Goal: Transaction & Acquisition: Download file/media

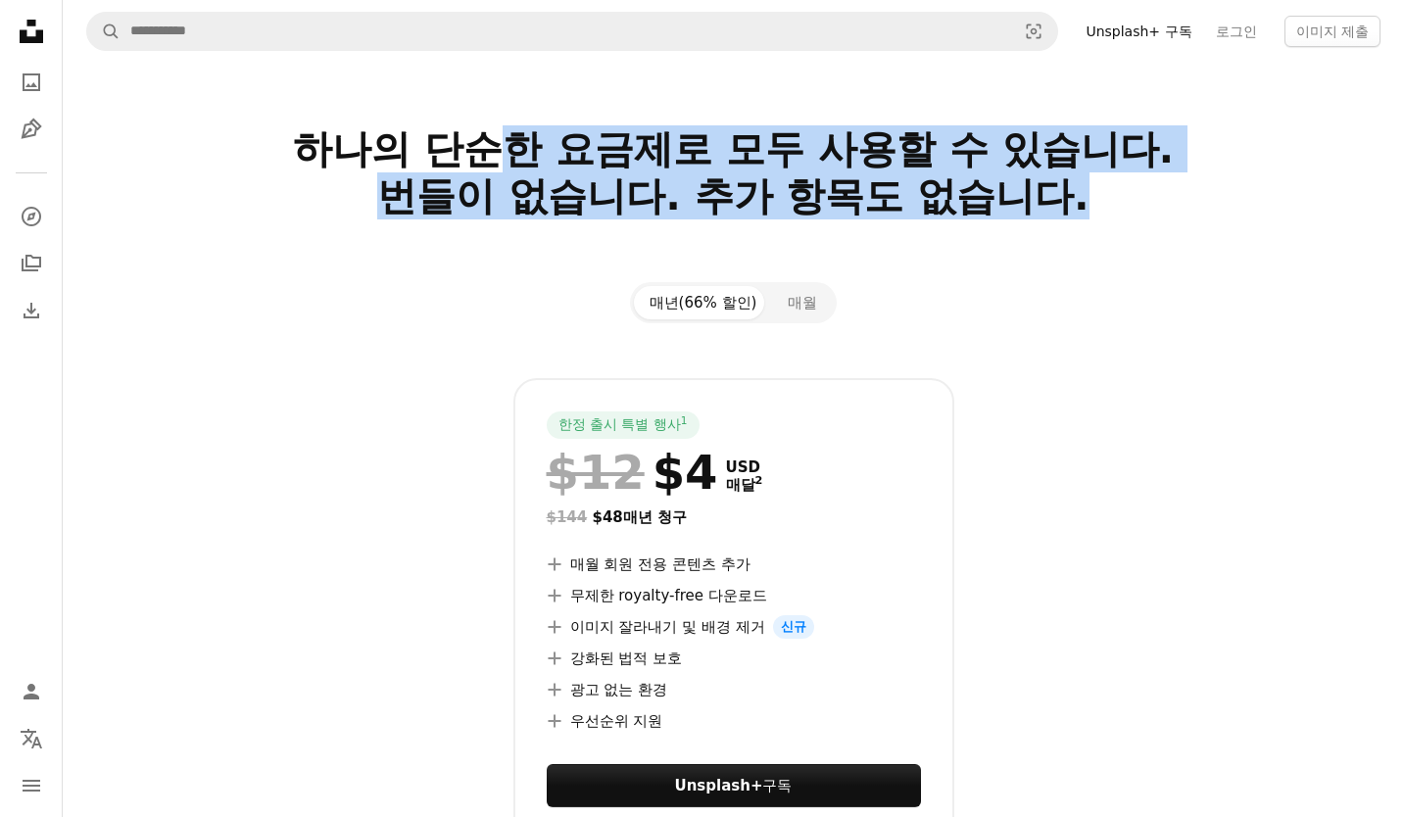
drag, startPoint x: 673, startPoint y: 142, endPoint x: 1138, endPoint y: 232, distance: 473.1
click at [1106, 206] on h2 "하나의 단순한 요금제로 모두 사용할 수 있습니다. 번들이 없습니다. 추가 항목도 없습니다." at bounding box center [734, 195] width 1262 height 141
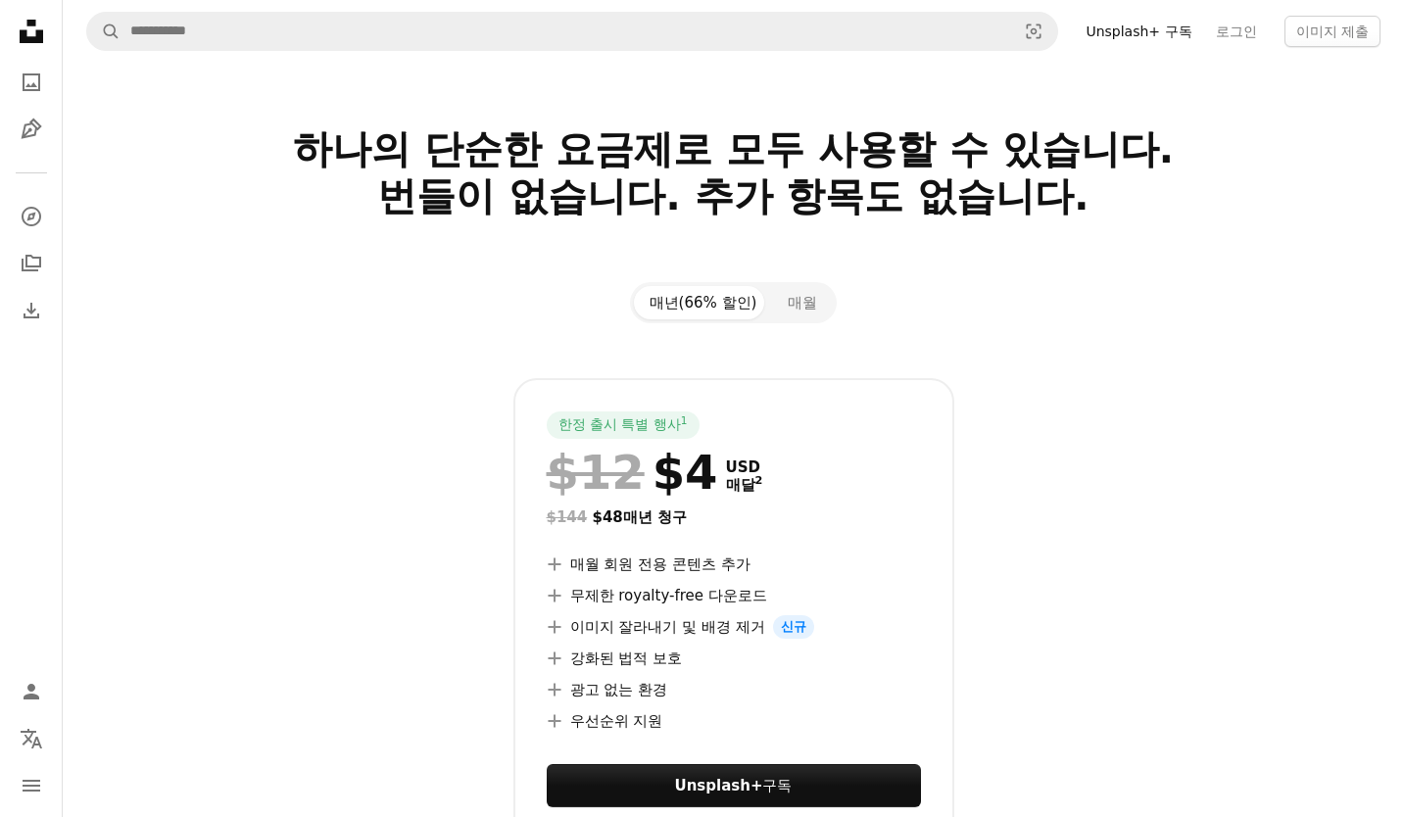
click at [1152, 295] on div "매년(66% 할인) 매월 한정 출시 특별 행사 1 $12 $4 USD 매달 2 $144 $48 매년 청구 A plus sign 매월 회원 전용…" at bounding box center [733, 581] width 1309 height 598
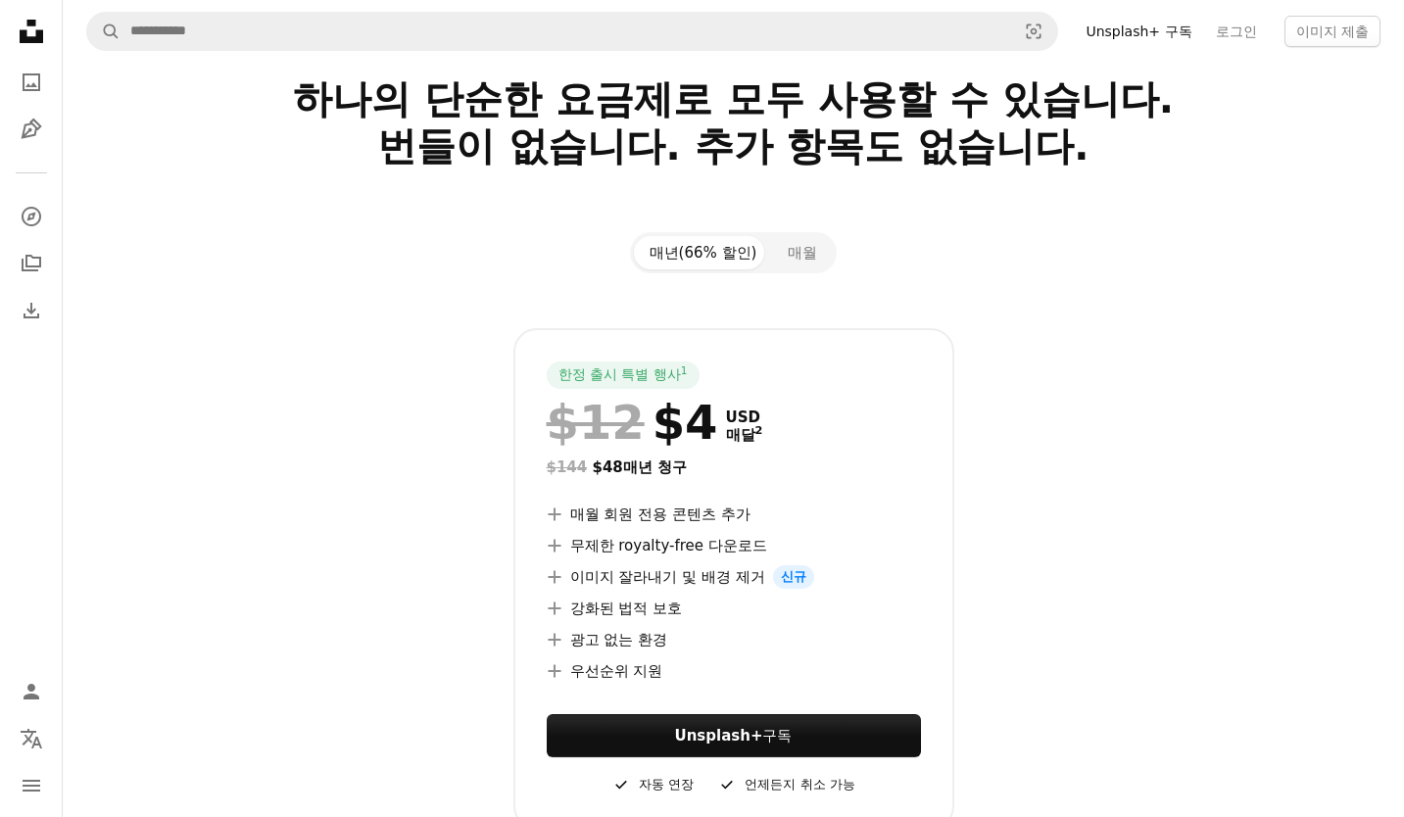
scroll to position [58, 0]
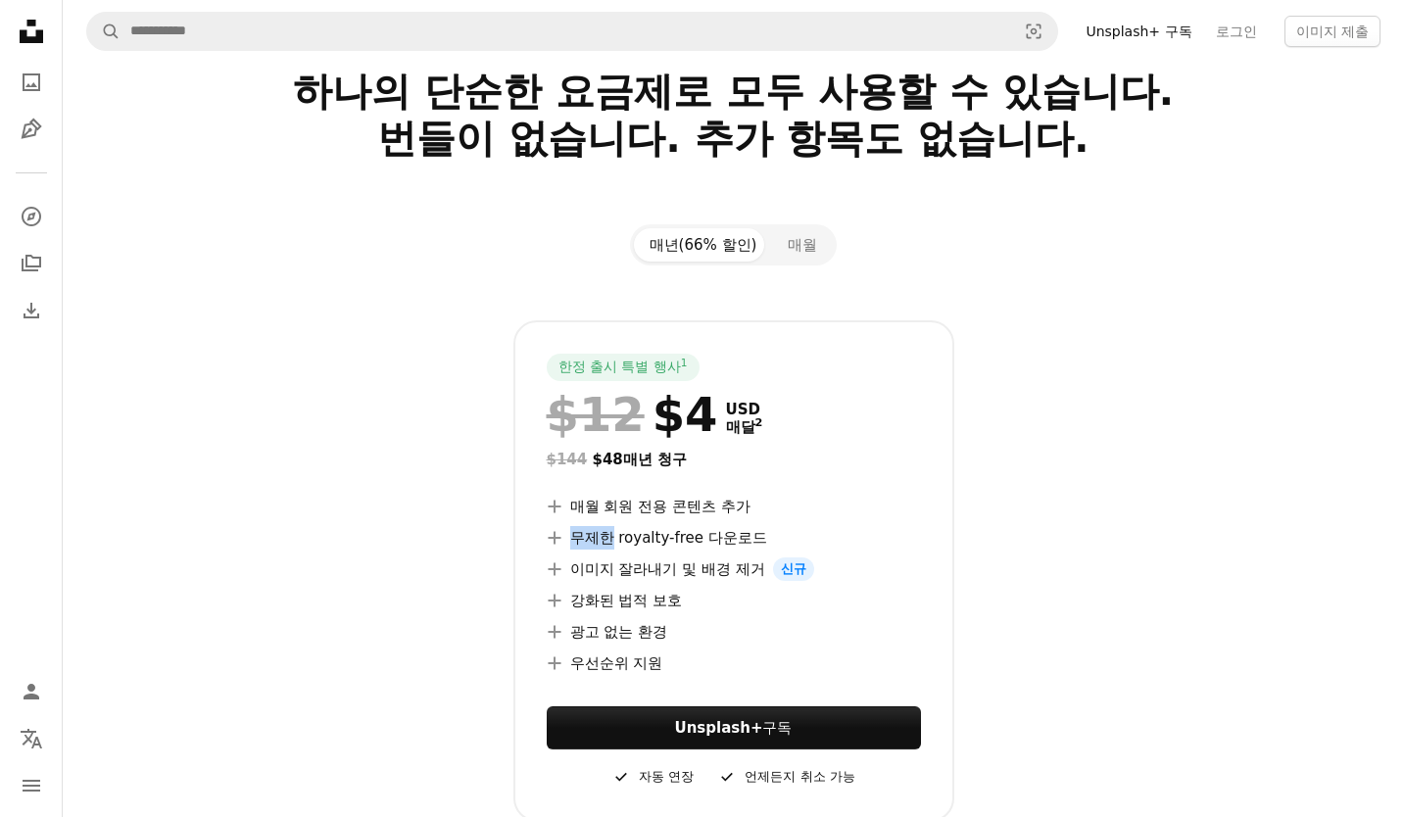
drag, startPoint x: 606, startPoint y: 540, endPoint x: 811, endPoint y: 530, distance: 205.0
click at [811, 530] on li "A plus sign 무제한 royalty-free 다운로드" at bounding box center [734, 538] width 374 height 24
click at [843, 527] on li "A plus sign 무제한 royalty-free 다운로드" at bounding box center [734, 538] width 374 height 24
drag, startPoint x: 603, startPoint y: 460, endPoint x: 675, endPoint y: 458, distance: 72.6
click at [675, 458] on div "$144 $48 매년 청구" at bounding box center [734, 460] width 374 height 24
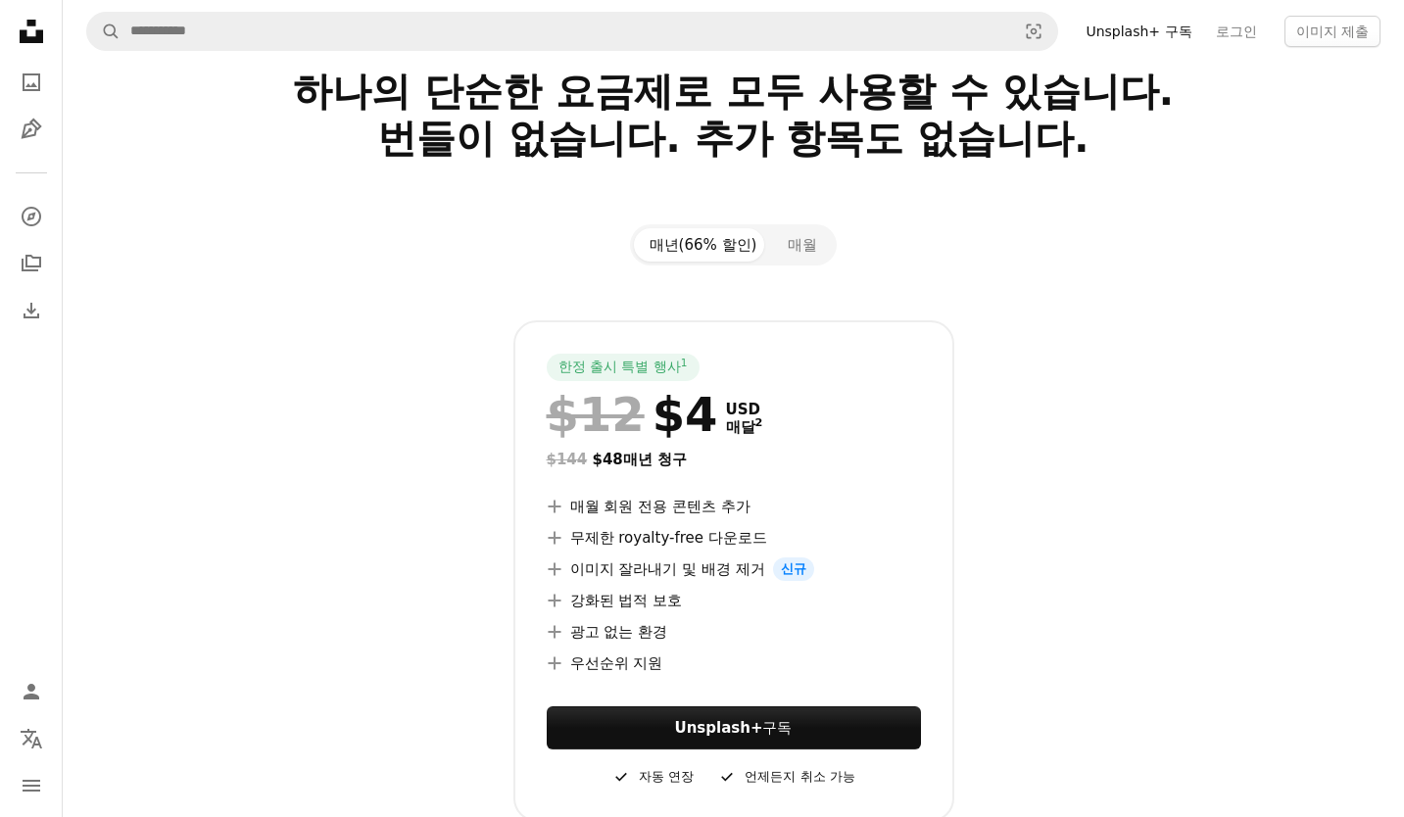
click at [700, 452] on div "$144 $48 매년 청구" at bounding box center [734, 460] width 374 height 24
drag, startPoint x: 694, startPoint y: 417, endPoint x: 681, endPoint y: 418, distance: 12.8
click at [681, 418] on div "$12 $4" at bounding box center [632, 414] width 171 height 51
click at [757, 291] on div at bounding box center [734, 293] width 1262 height 55
click at [798, 242] on button "매월" at bounding box center [802, 244] width 61 height 33
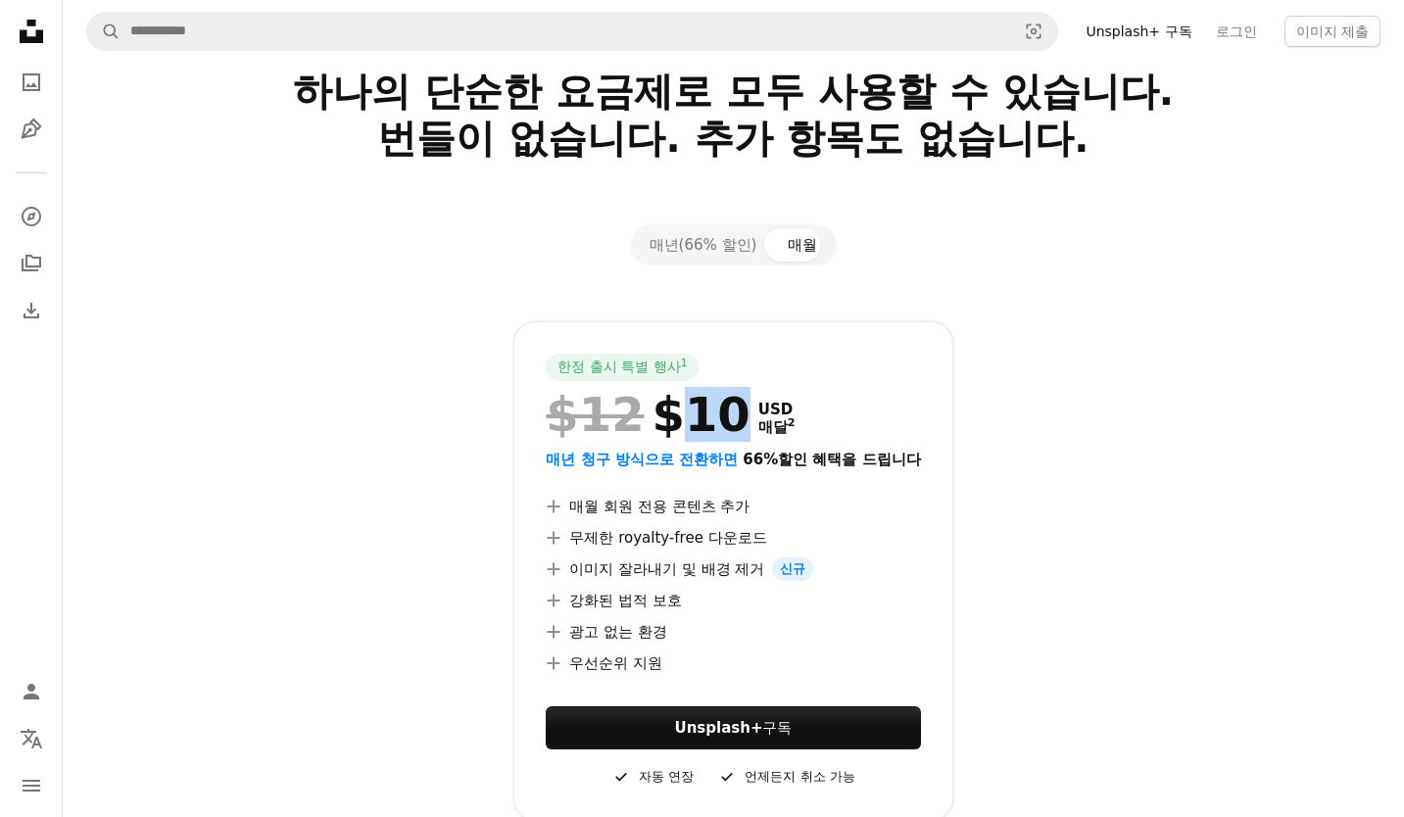
drag, startPoint x: 708, startPoint y: 410, endPoint x: 655, endPoint y: 410, distance: 52.9
click at [655, 410] on div "$12 $10" at bounding box center [648, 414] width 204 height 51
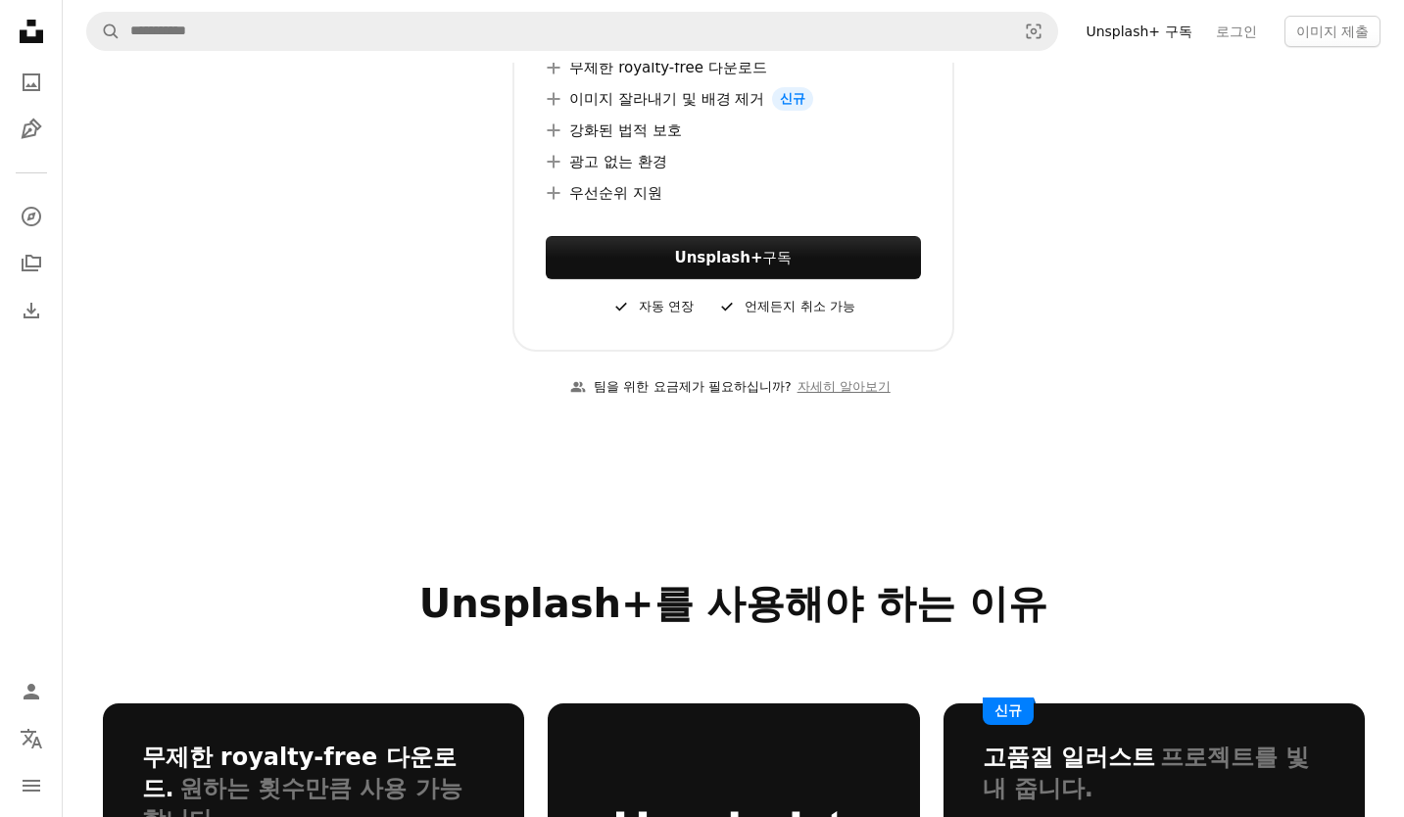
click at [43, 27] on icon "Unsplash logo Unsplash 홈" at bounding box center [31, 31] width 39 height 39
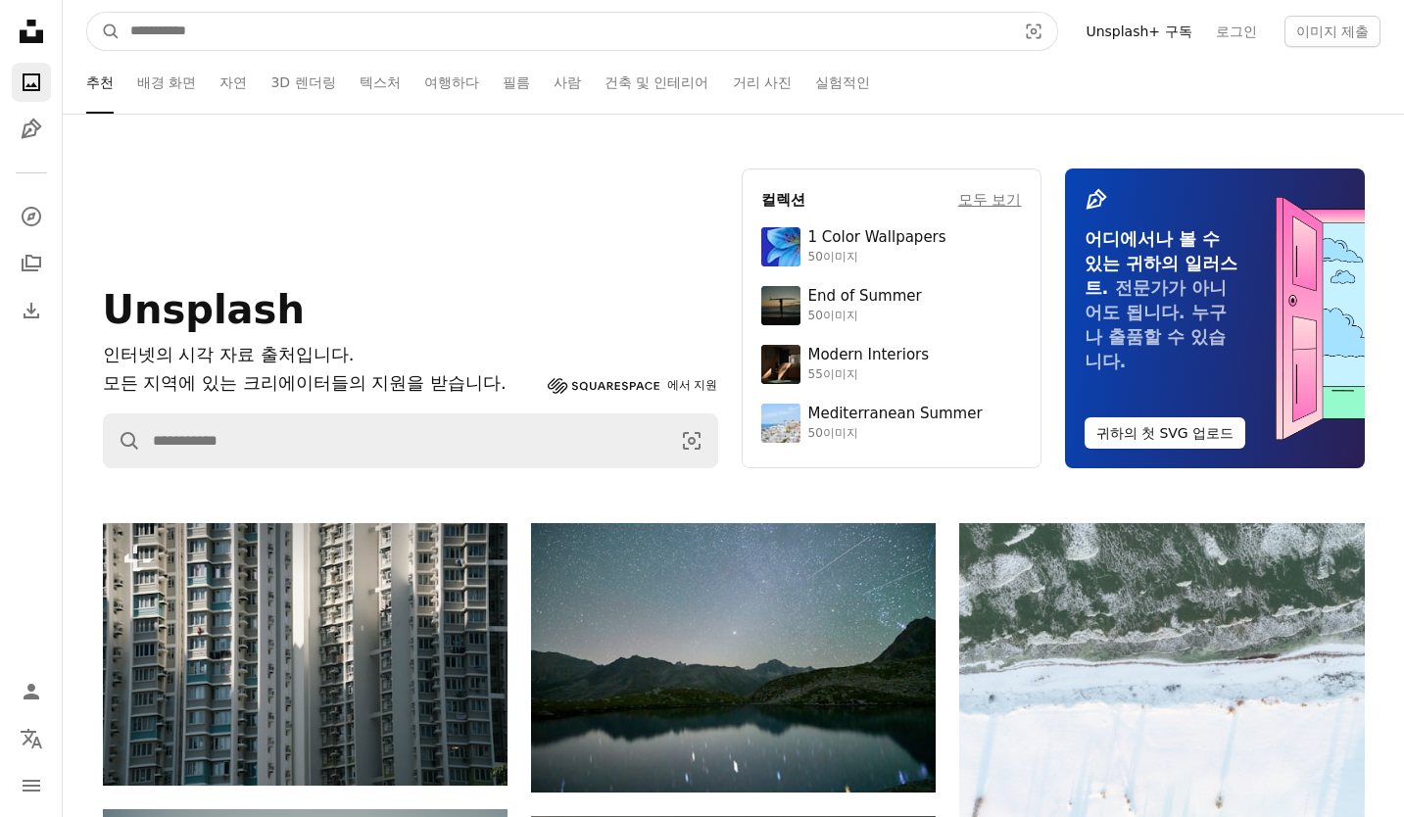
click at [326, 49] on input "사이트 전체에서 이미지 찾기" at bounding box center [566, 31] width 890 height 37
type input "*****"
click at [87, 13] on button "A magnifying glass" at bounding box center [103, 31] width 33 height 37
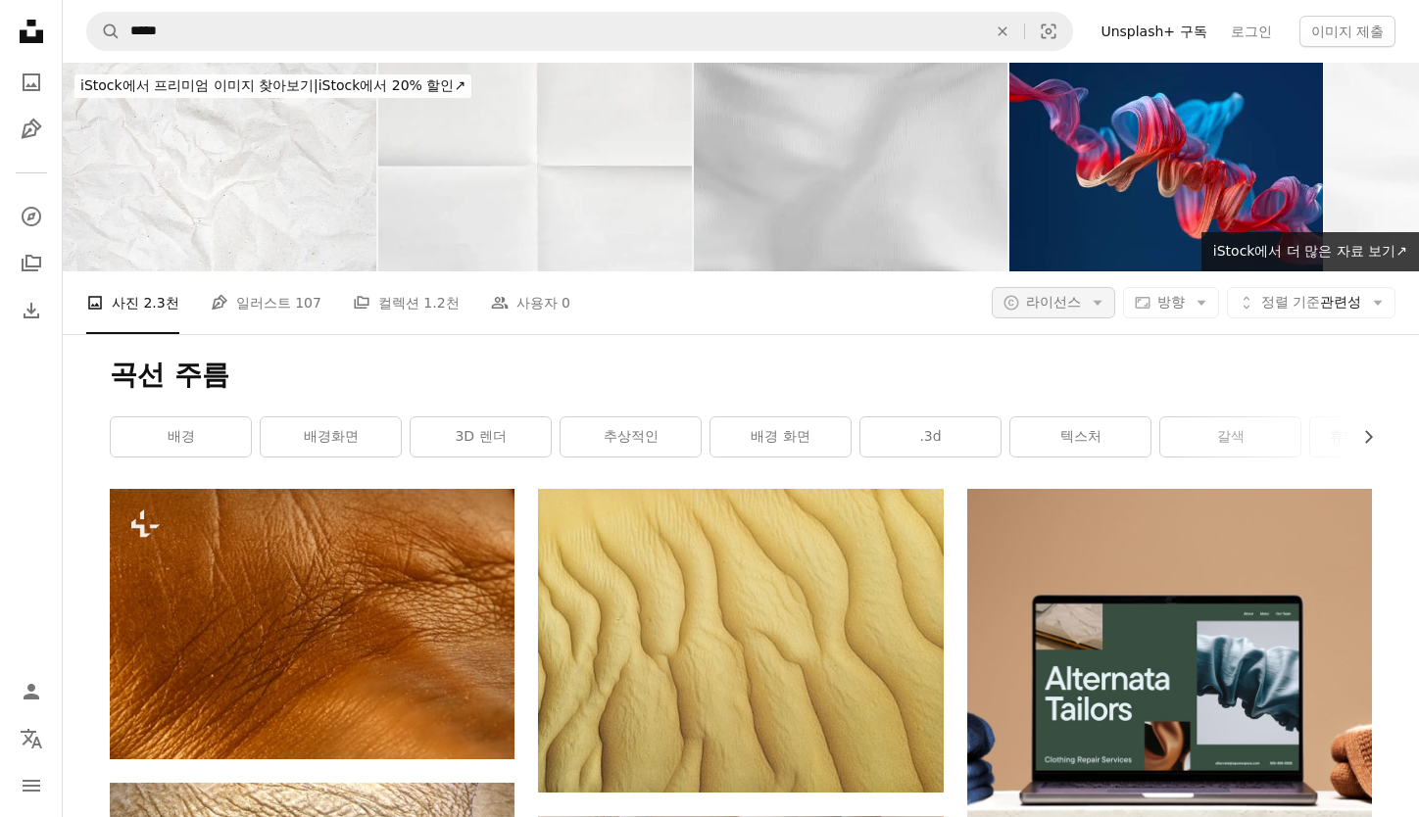
click at [1097, 314] on button "A copyright icon © 라이선스 Arrow down" at bounding box center [1053, 302] width 123 height 31
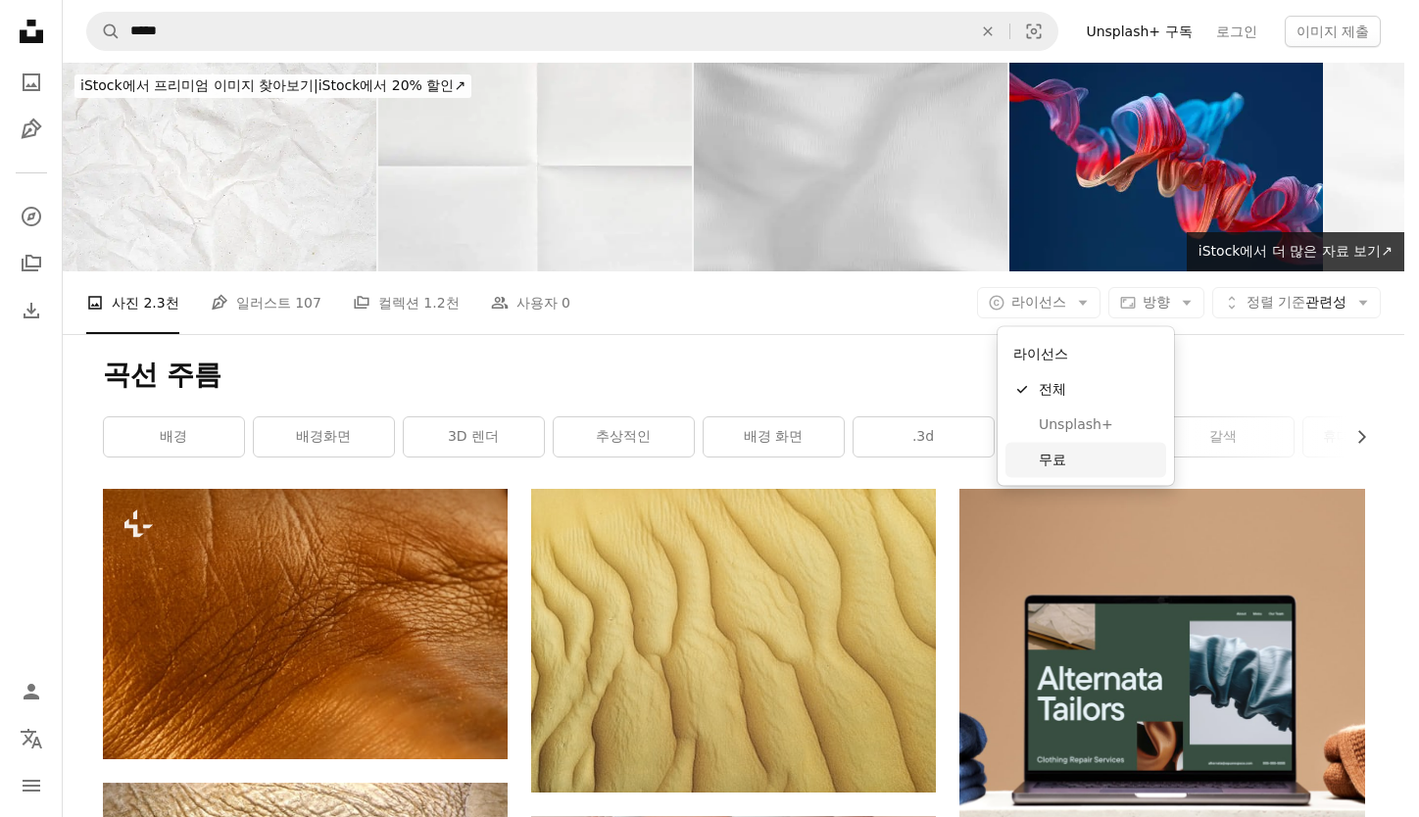
click at [1065, 463] on span "무료" at bounding box center [1099, 460] width 120 height 20
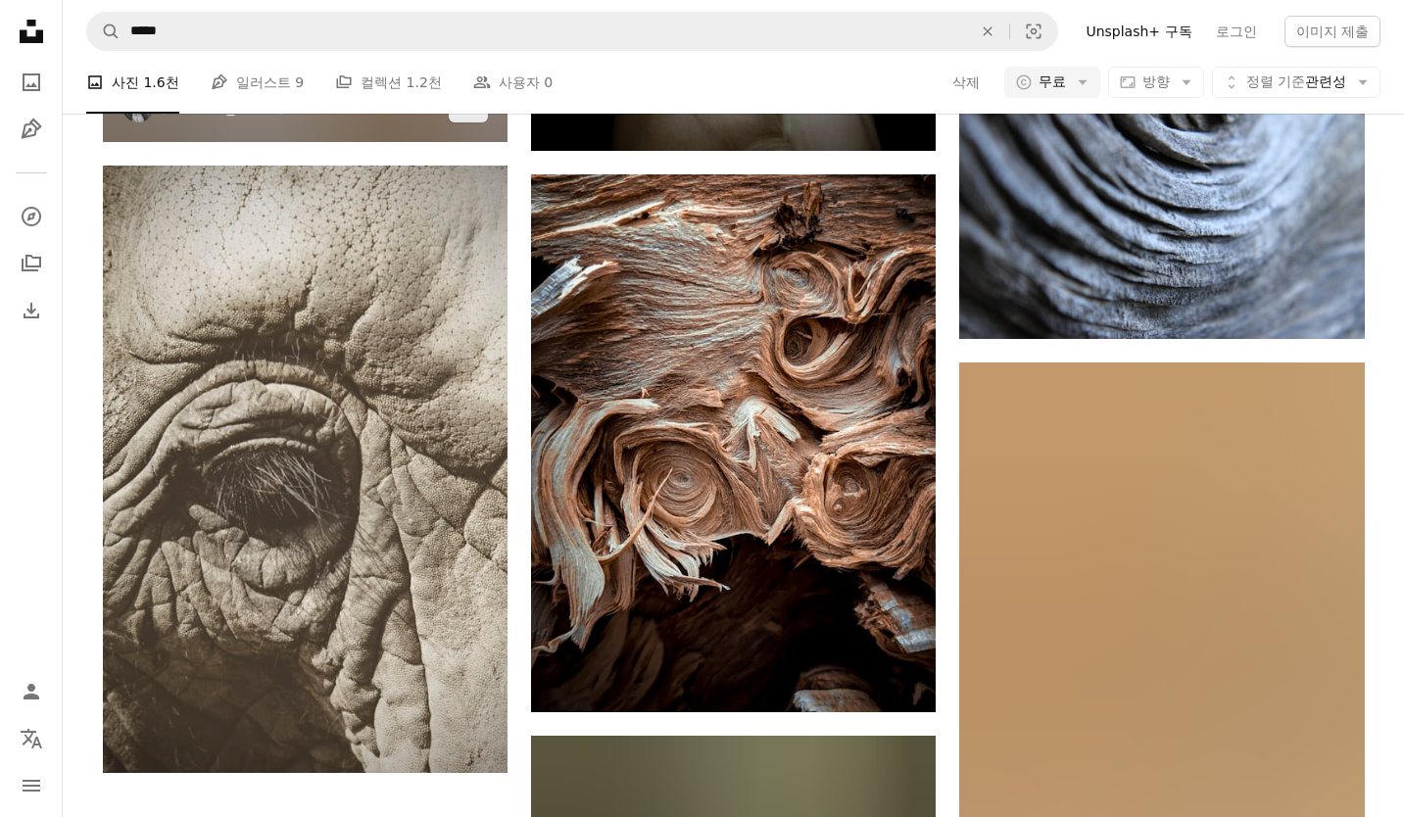
scroll to position [2653, 0]
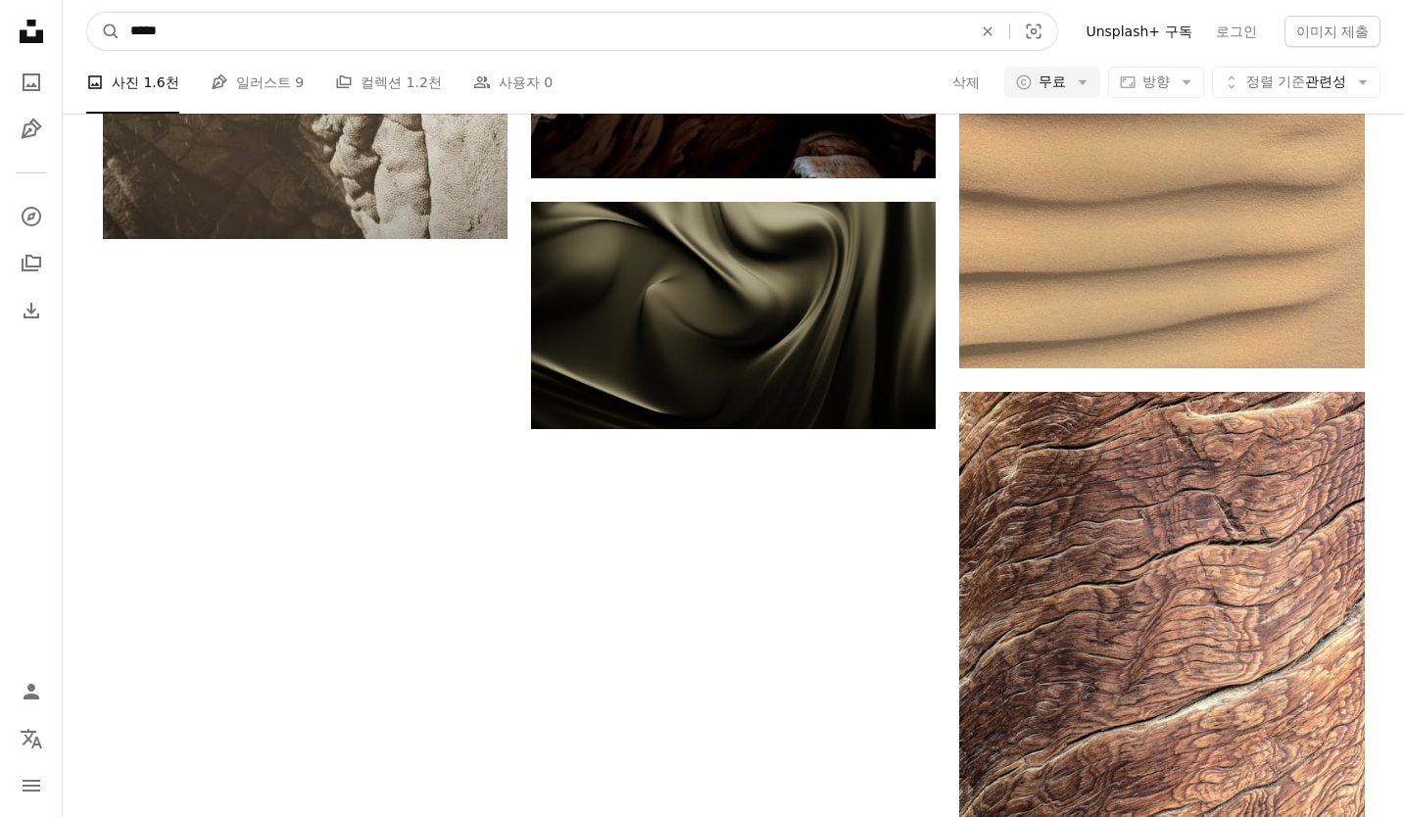
drag, startPoint x: 171, startPoint y: 30, endPoint x: 303, endPoint y: 31, distance: 131.3
click at [303, 31] on input "*****" at bounding box center [544, 31] width 846 height 37
type input "**"
click button "A magnifying glass" at bounding box center [103, 31] width 33 height 37
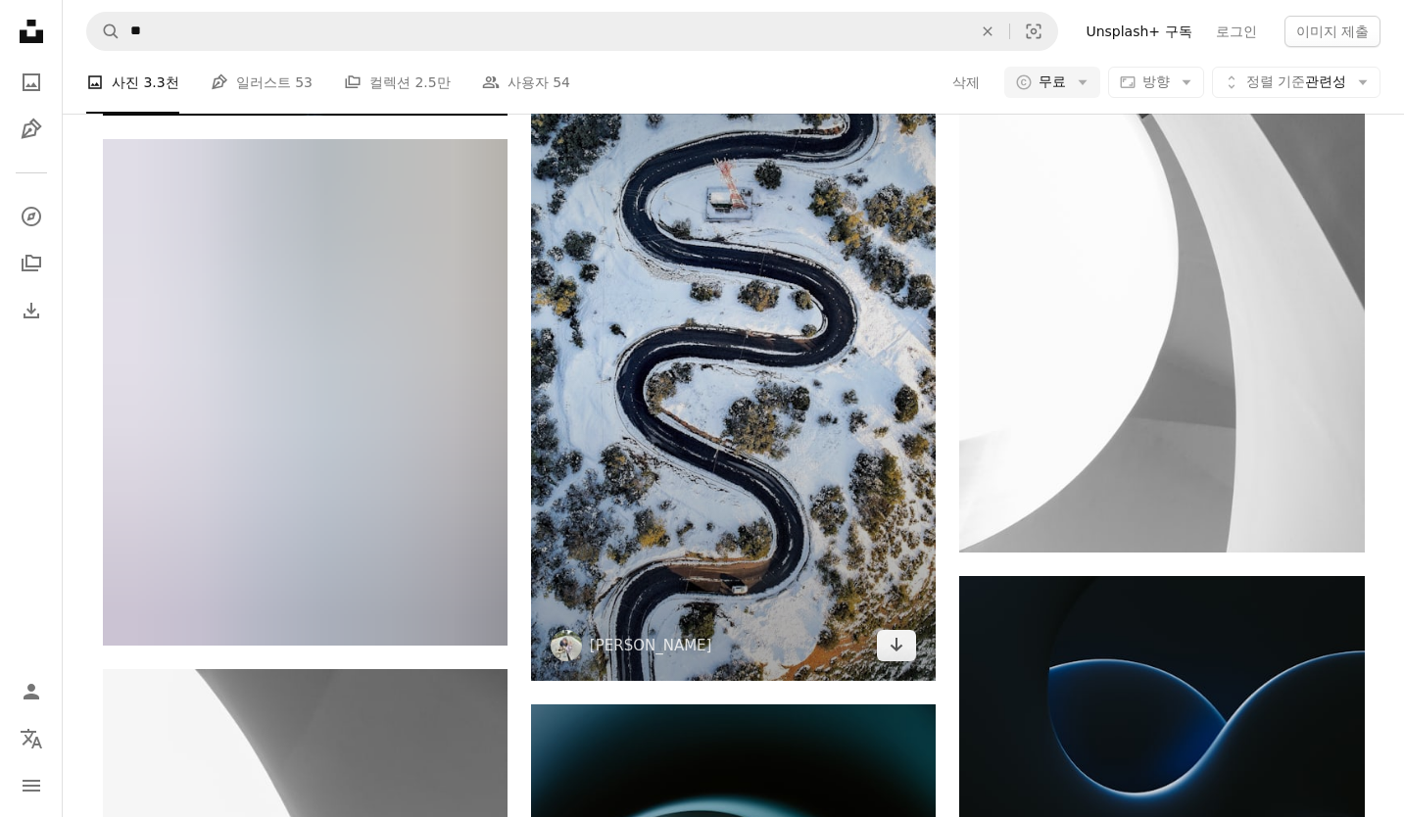
scroll to position [1847, 0]
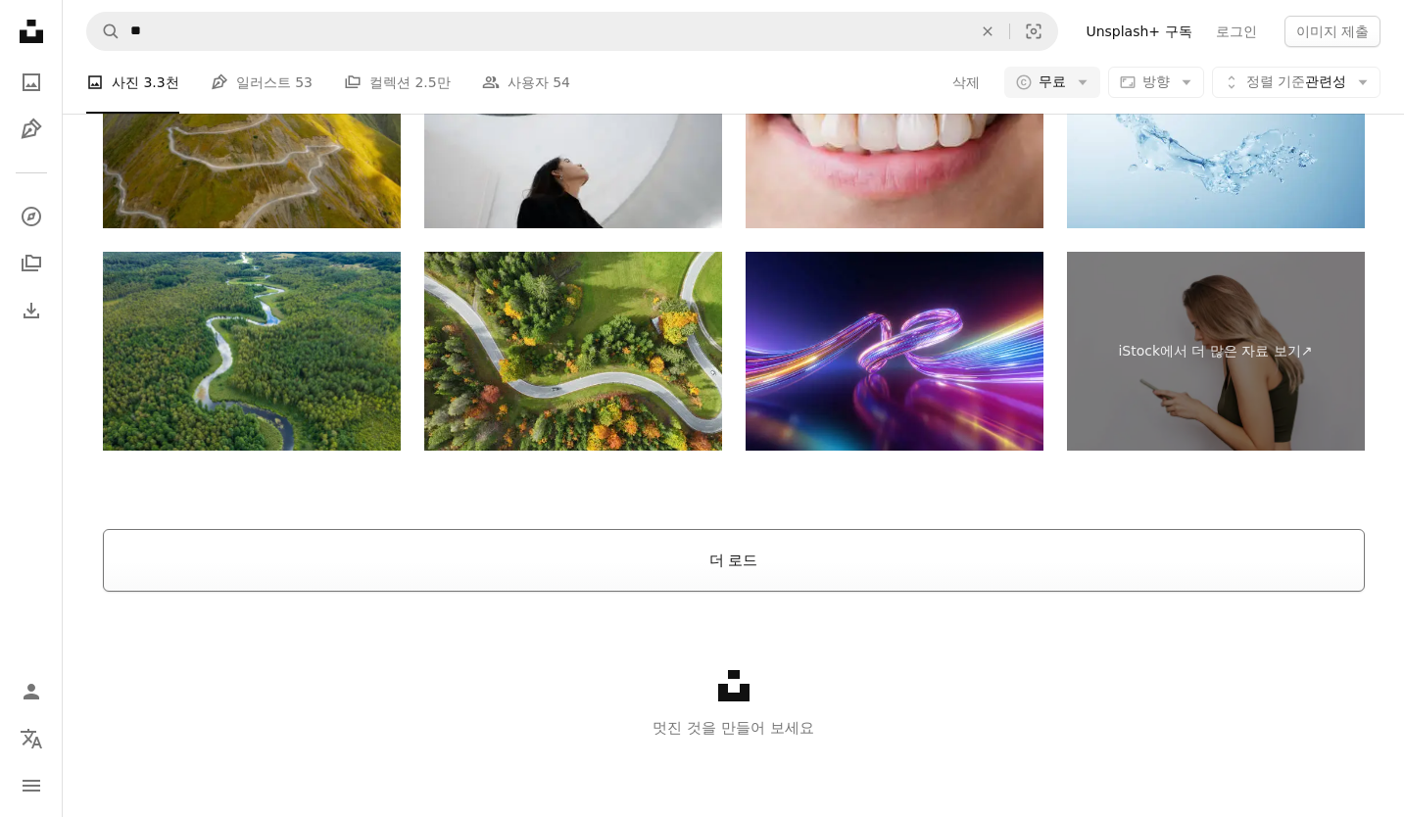
click at [758, 548] on button "더 로드" at bounding box center [734, 560] width 1262 height 63
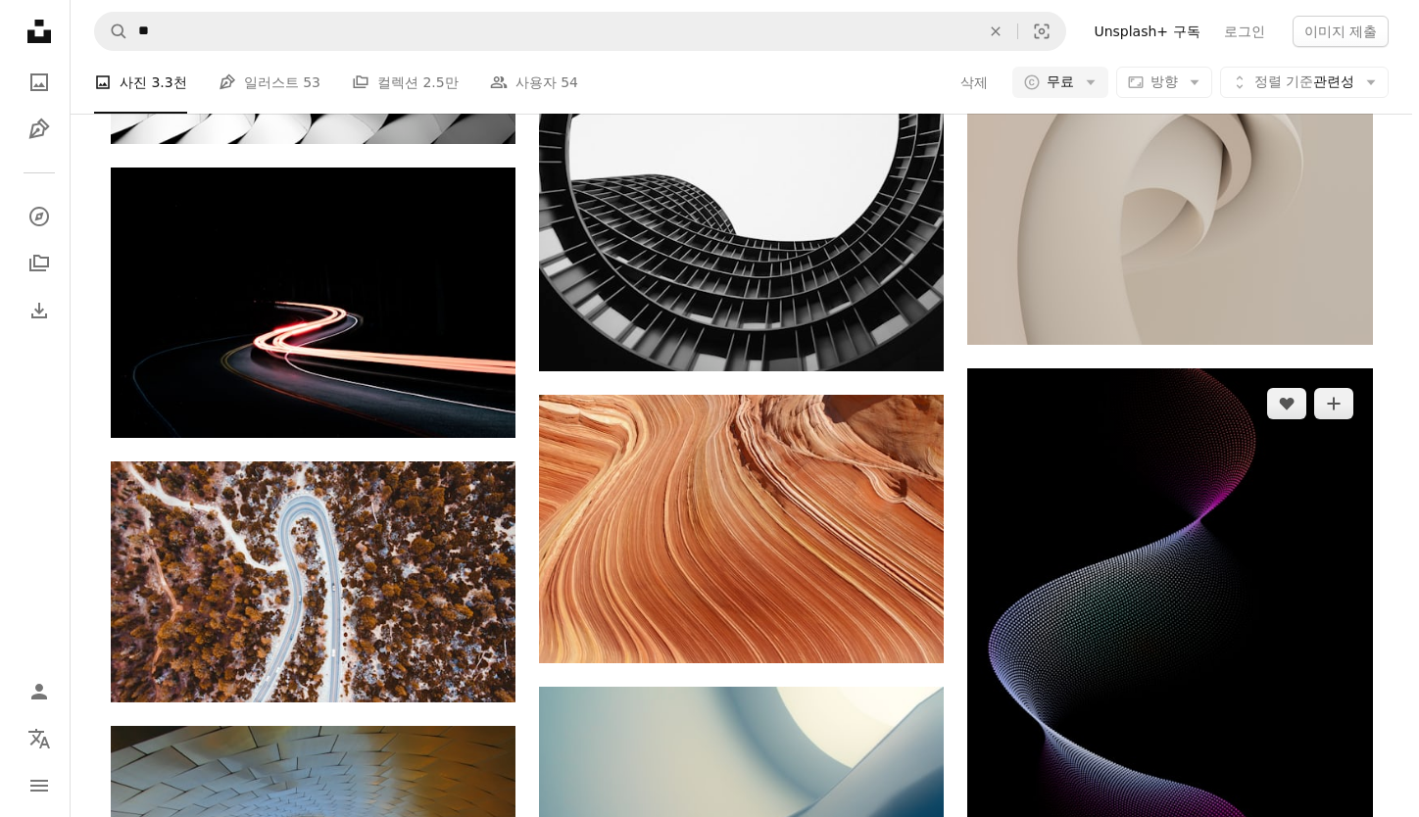
scroll to position [2314, 0]
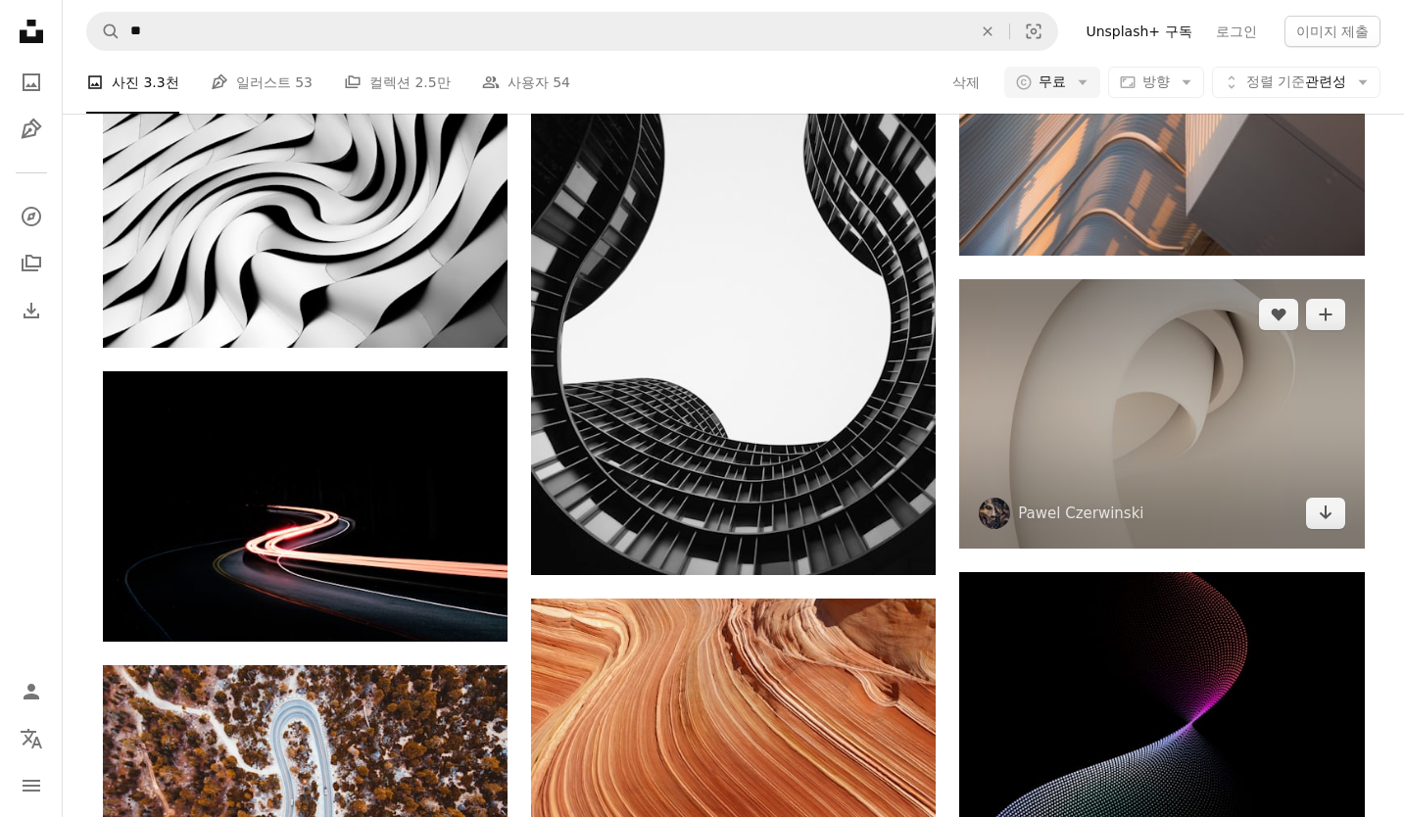
click at [1144, 443] on img at bounding box center [1161, 413] width 405 height 269
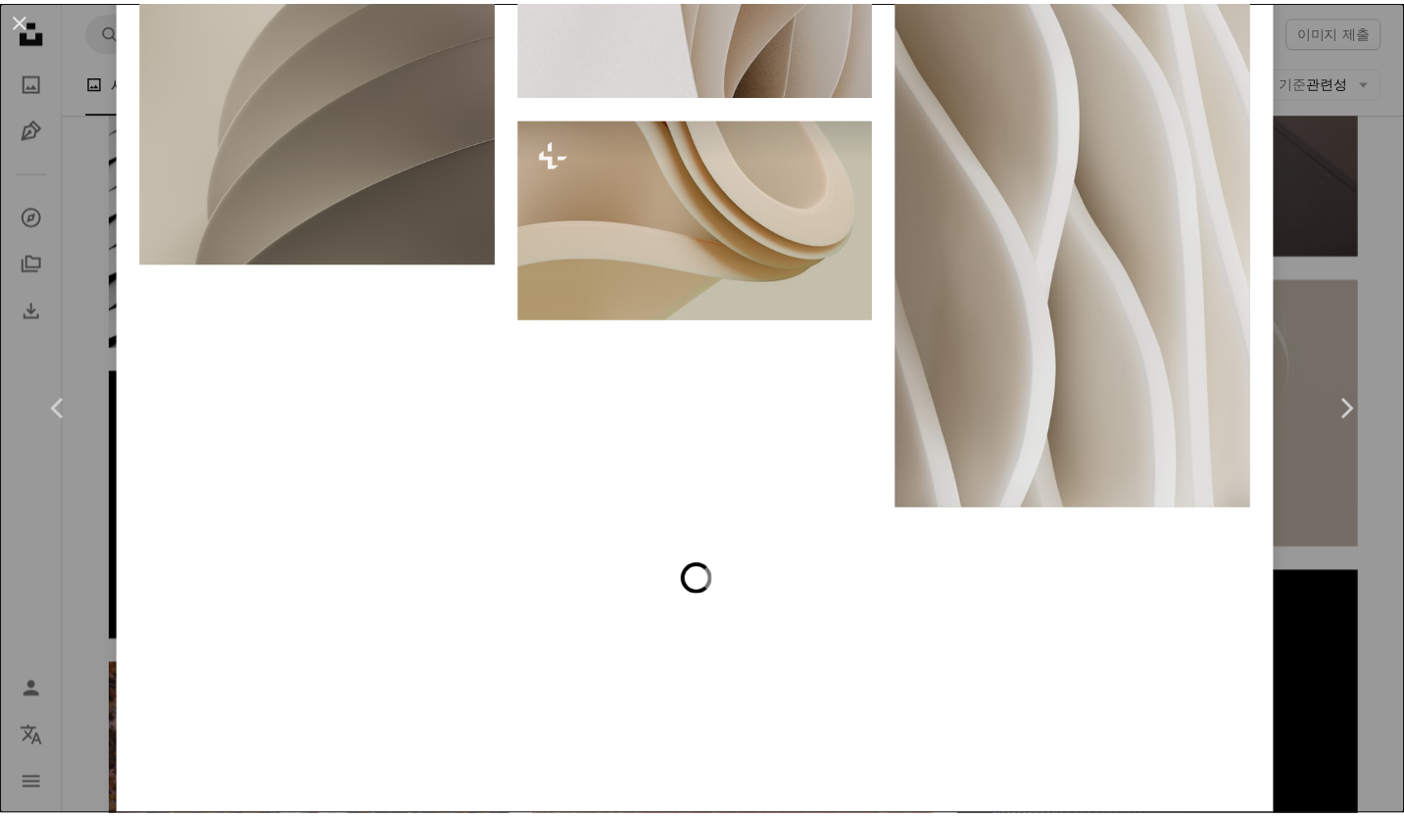
scroll to position [3369, 0]
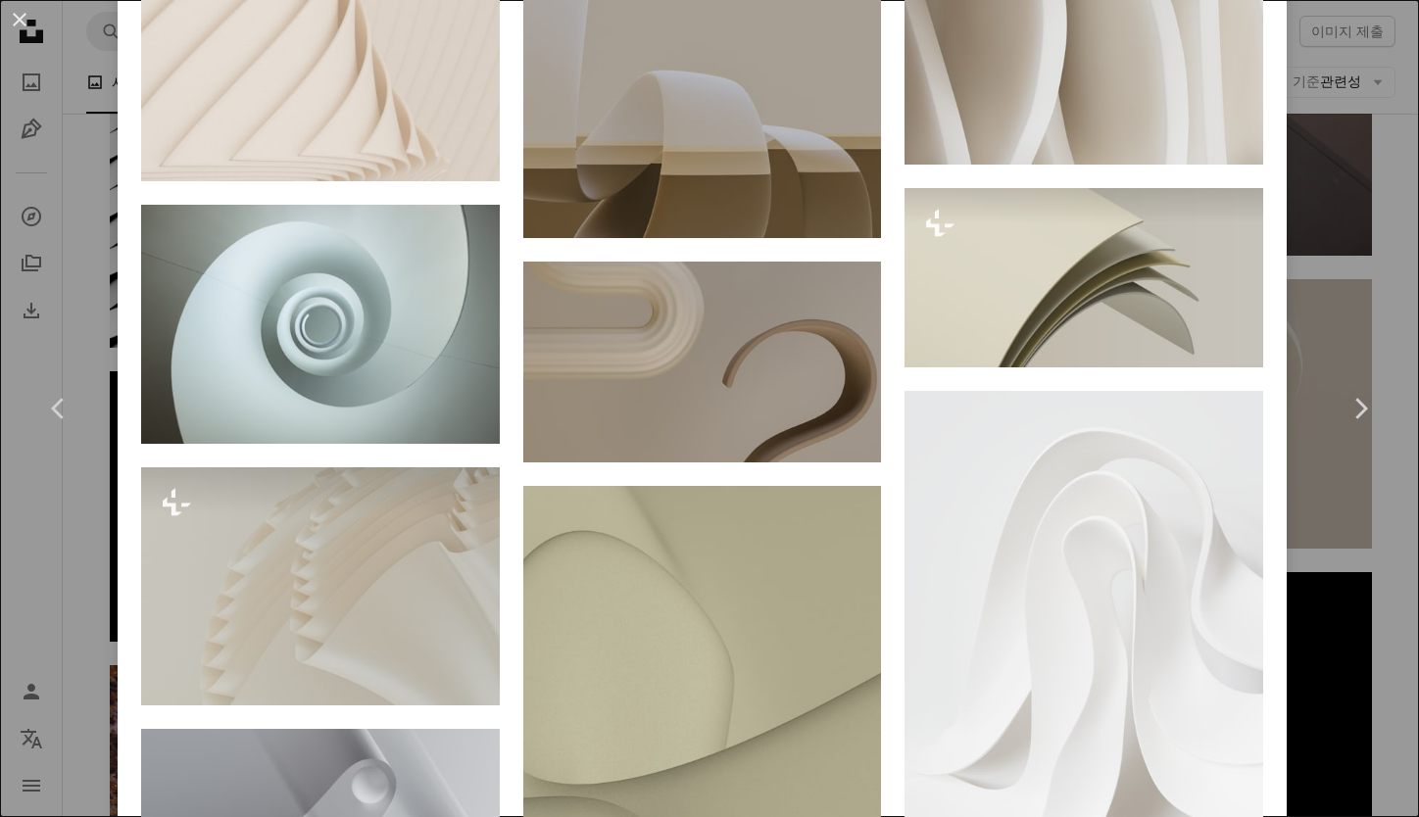
click at [1362, 261] on div "An X shape Chevron left Chevron right [PERSON_NAME] pawel_czerwinski A heart A …" at bounding box center [709, 408] width 1419 height 817
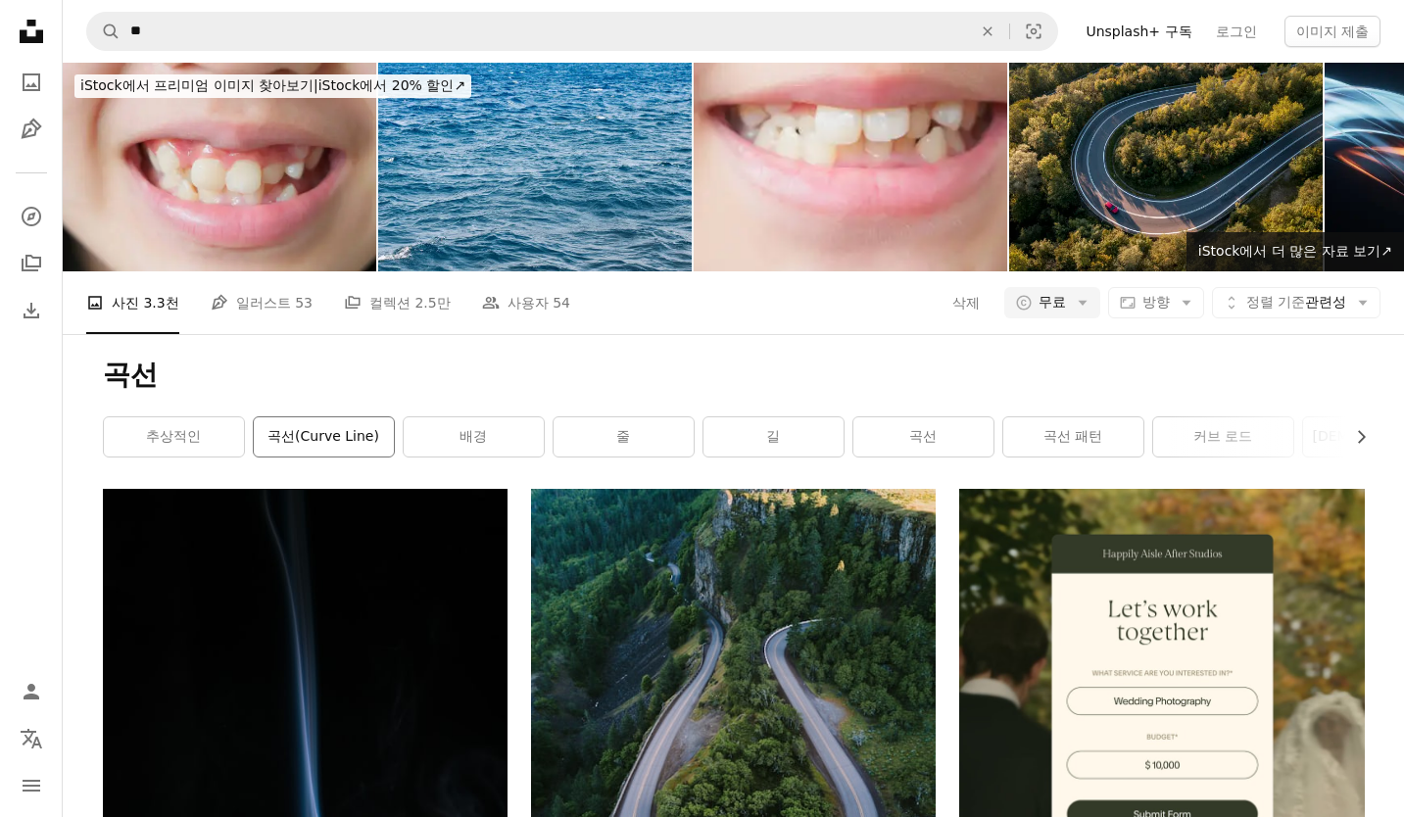
click at [338, 444] on link "곡선(curve line)" at bounding box center [324, 436] width 140 height 39
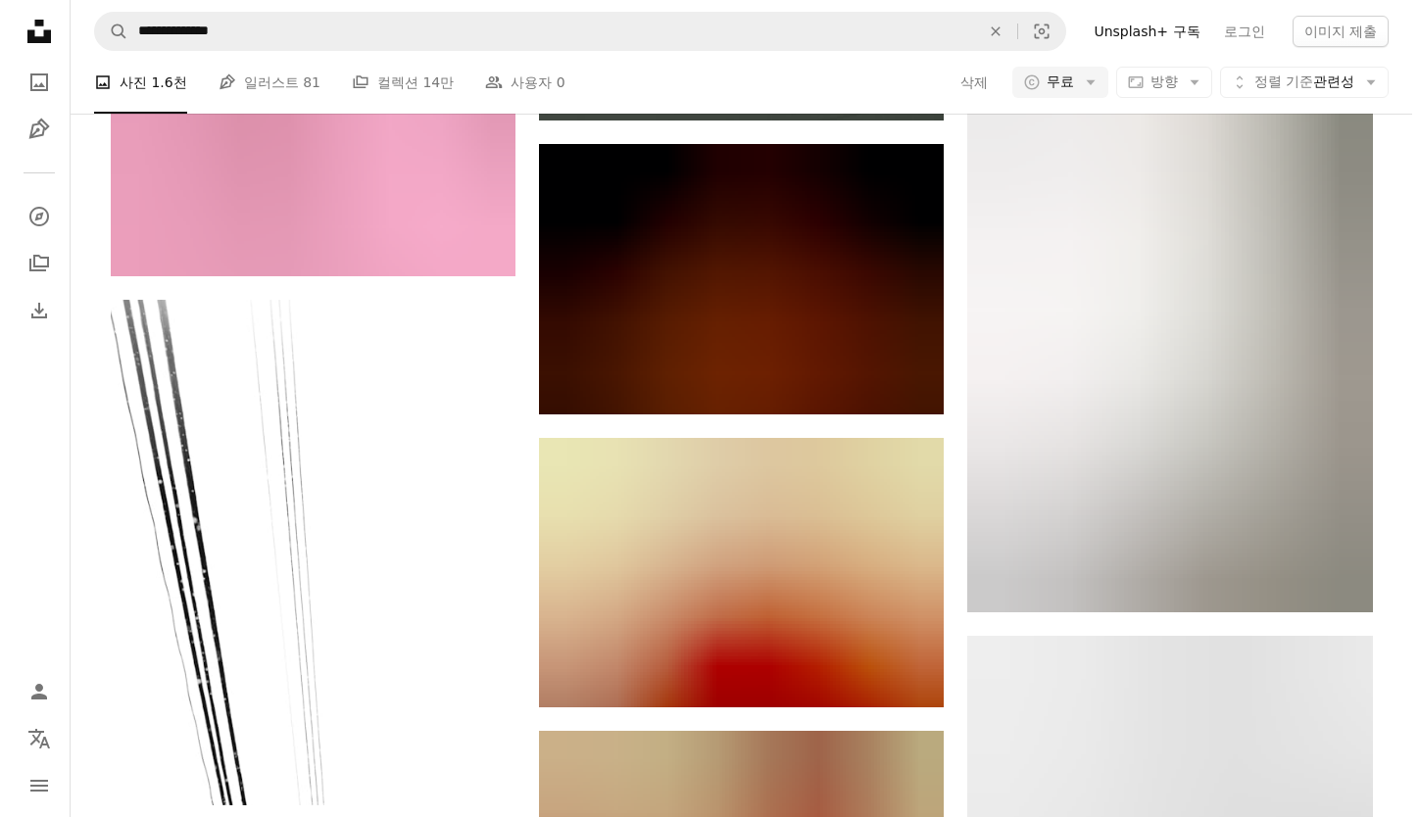
scroll to position [7073, 0]
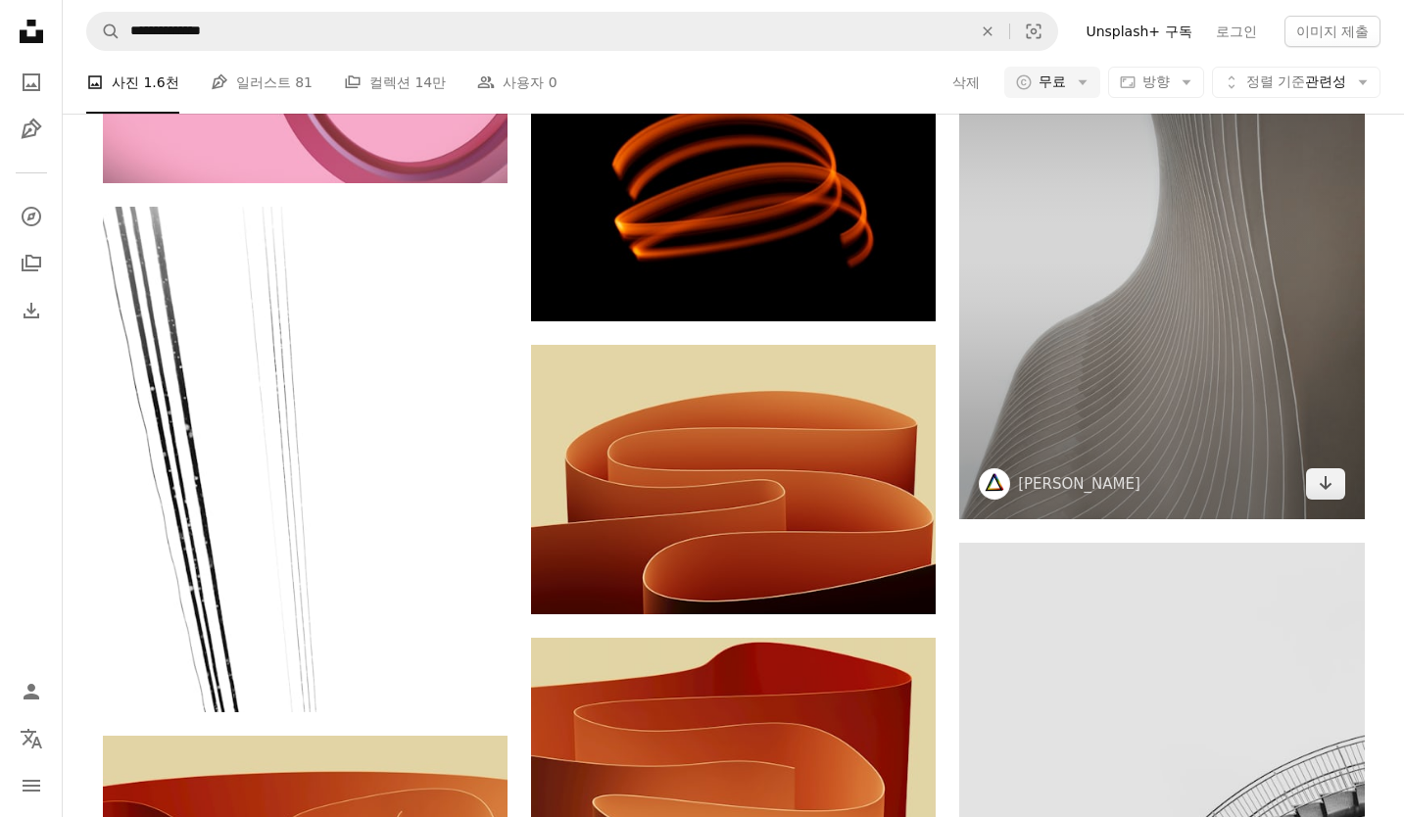
click at [1206, 316] on img at bounding box center [1161, 248] width 405 height 541
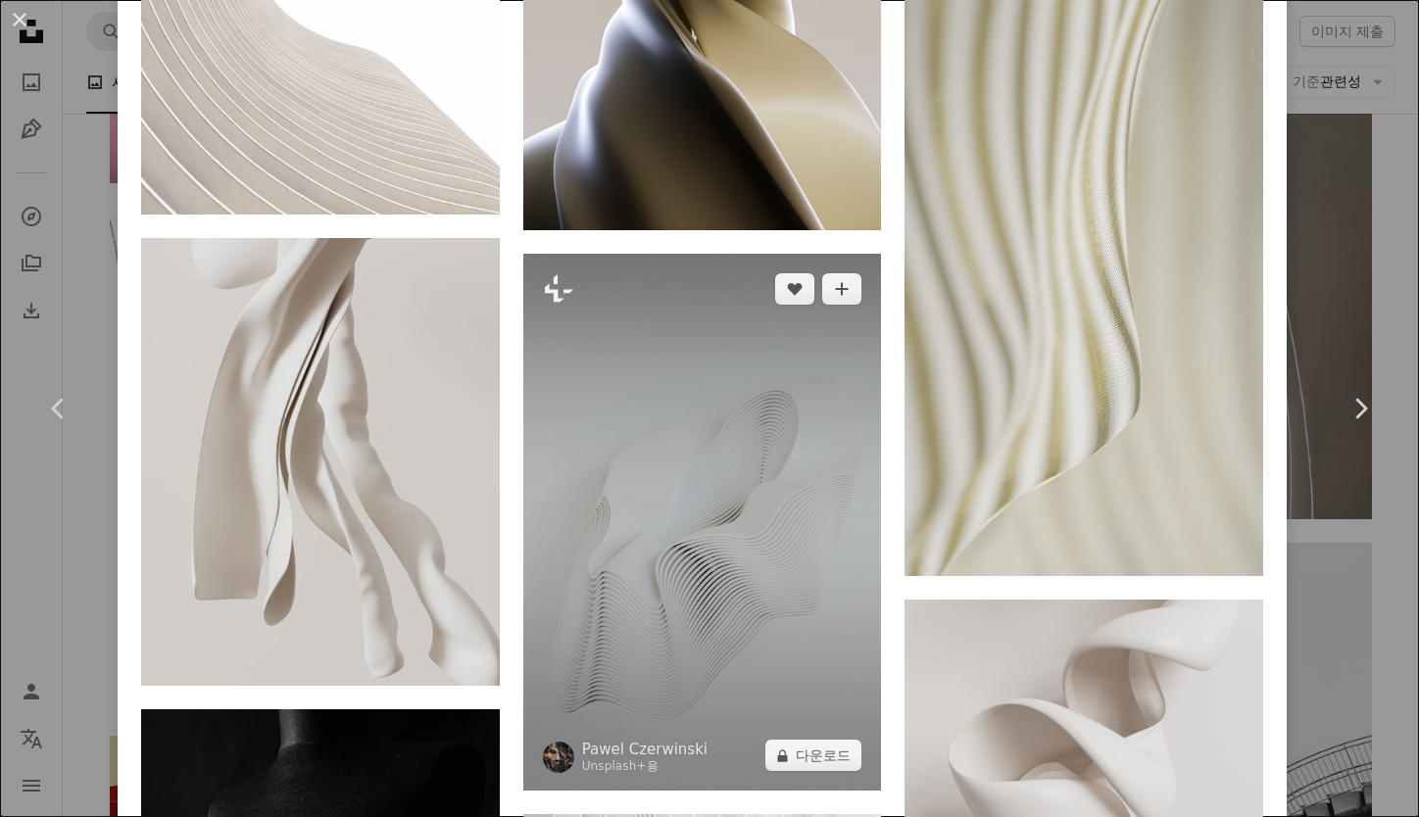
scroll to position [2464, 0]
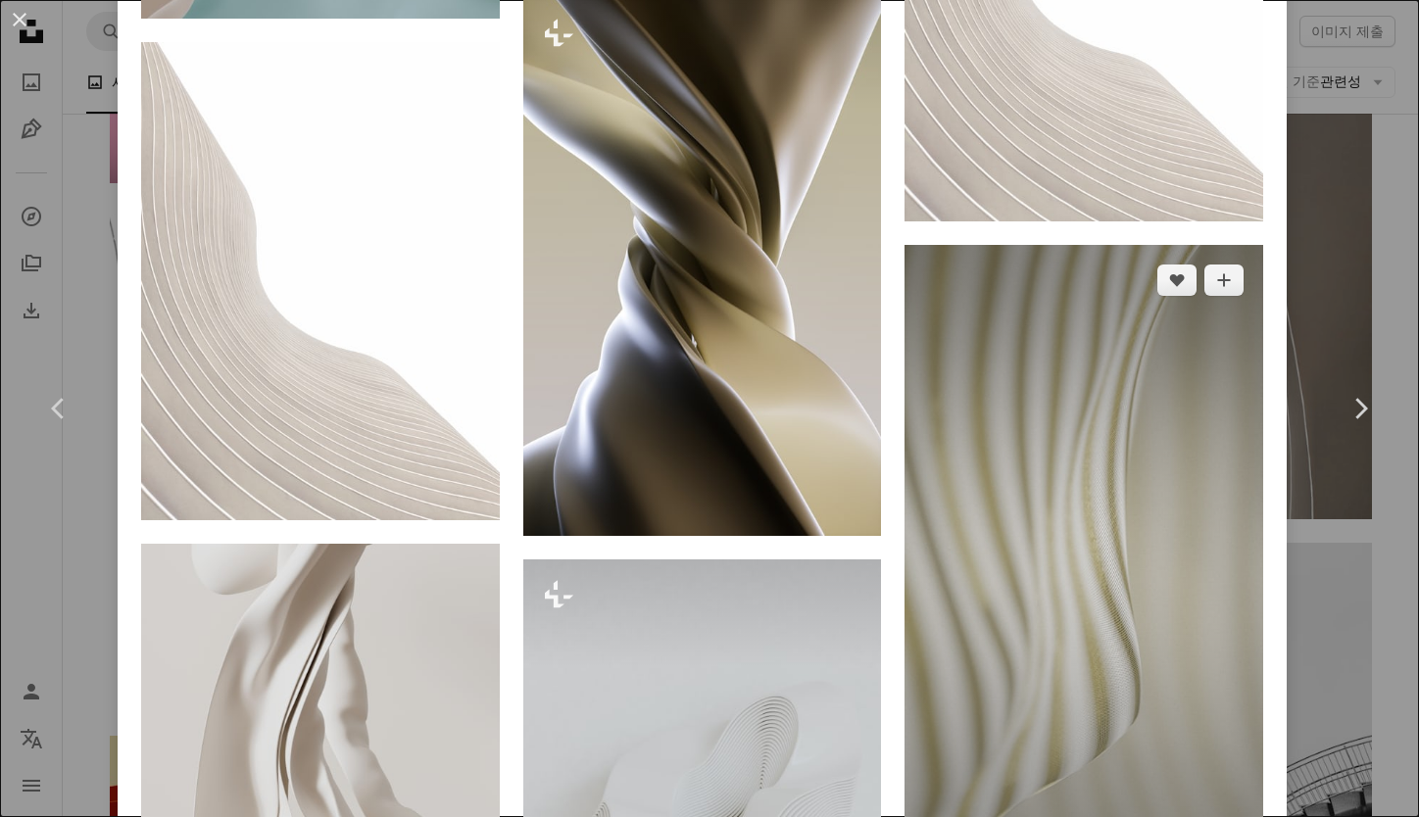
click at [1046, 526] on img at bounding box center [1083, 563] width 359 height 637
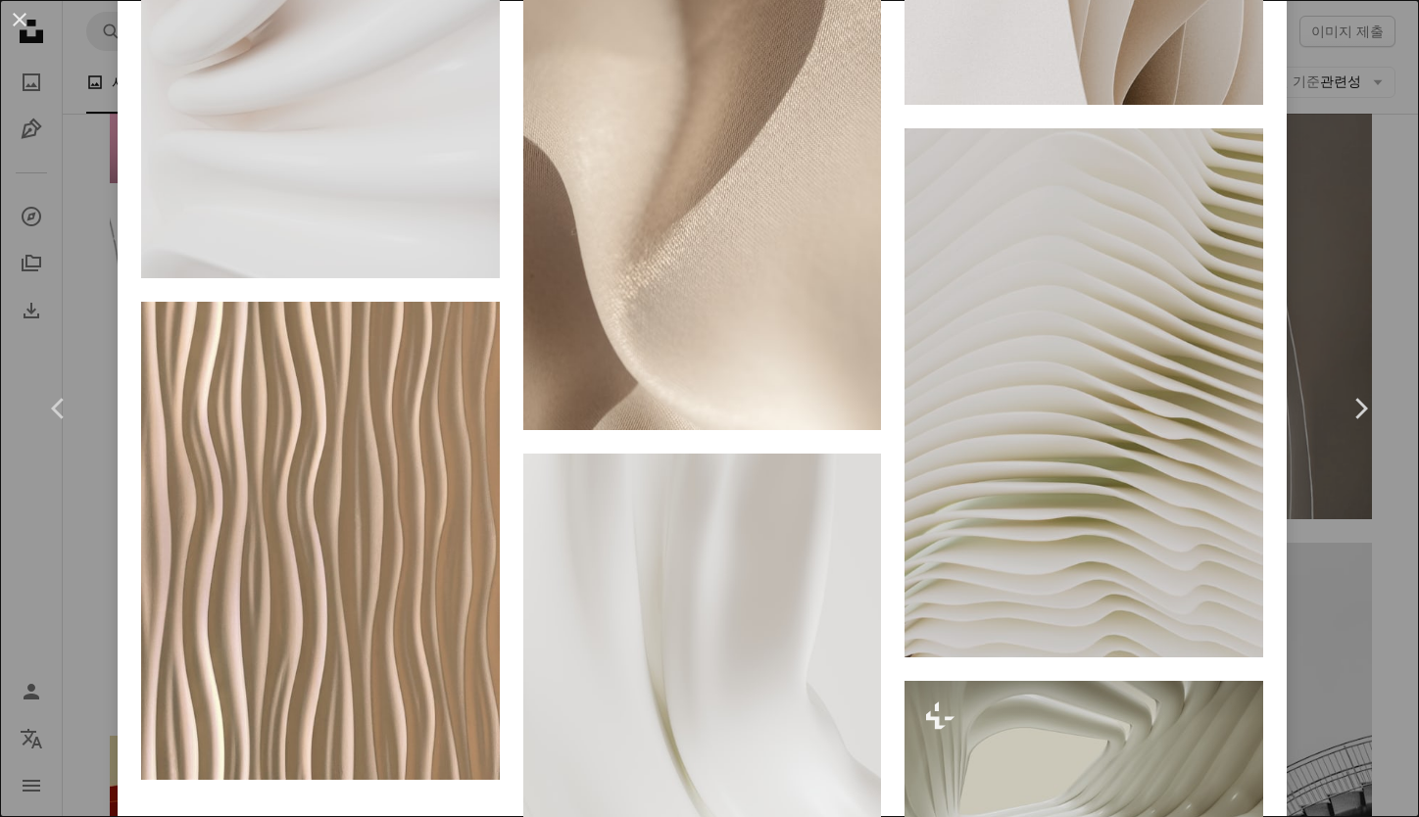
scroll to position [3434, 0]
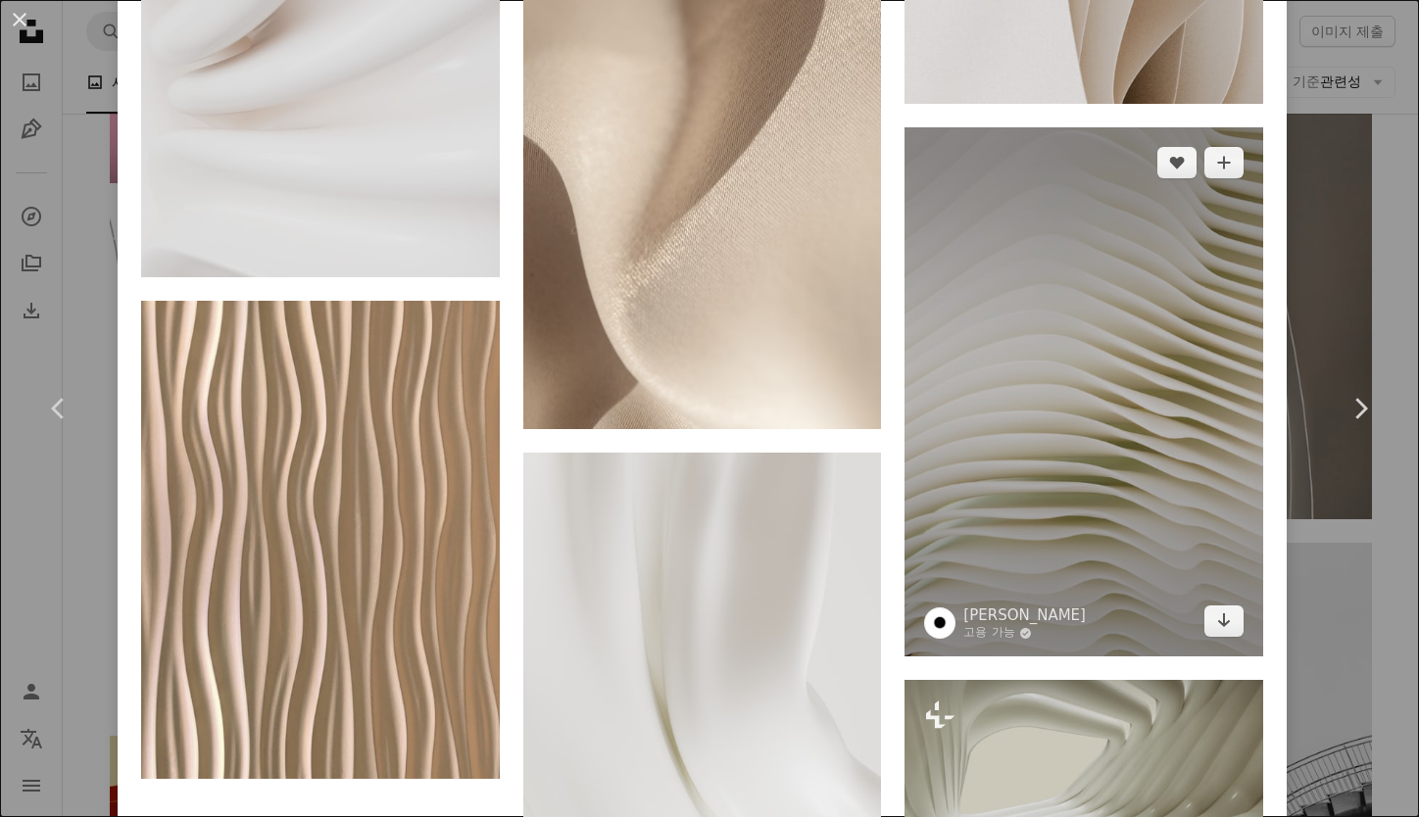
click at [1069, 404] on img at bounding box center [1083, 391] width 359 height 529
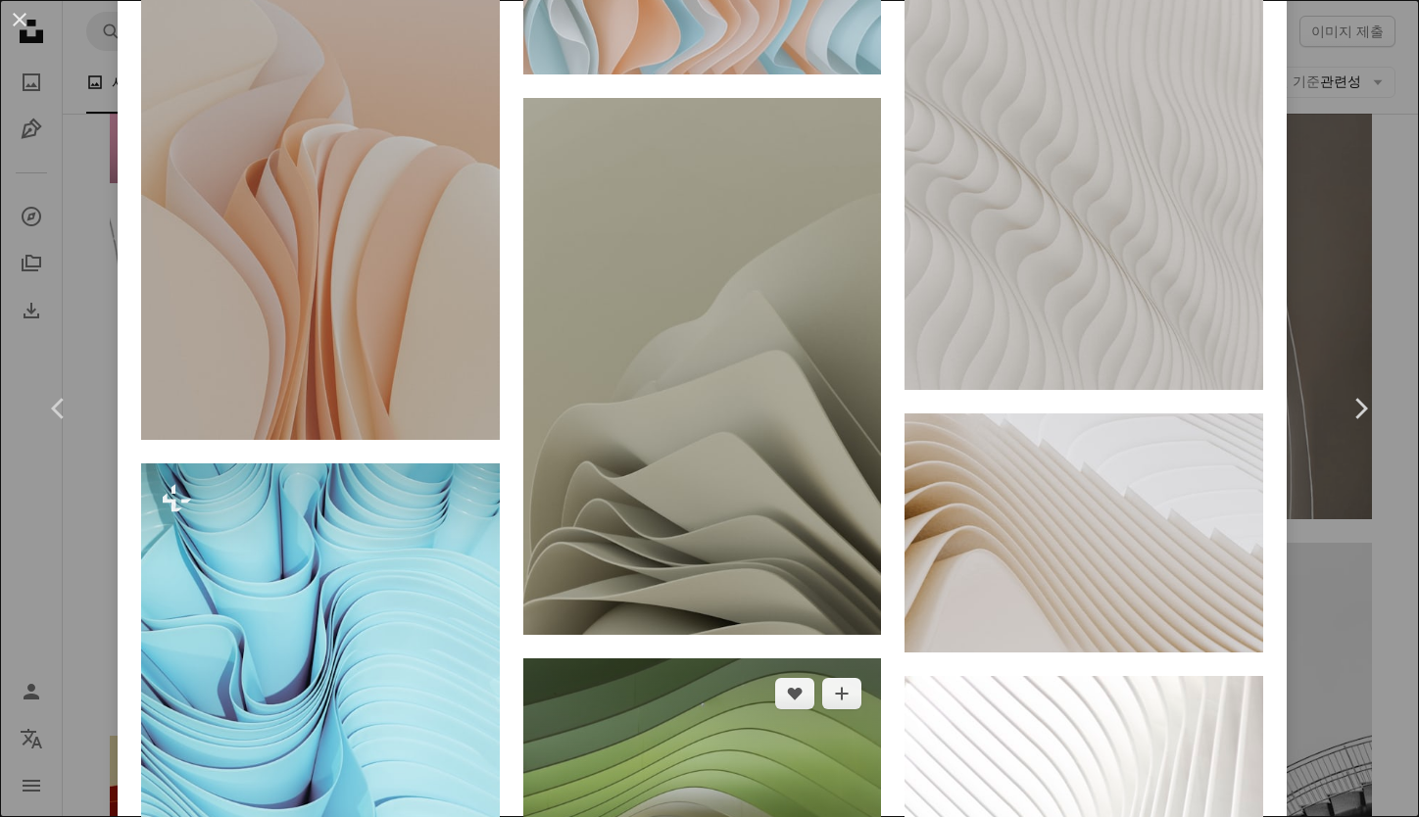
scroll to position [4796, 0]
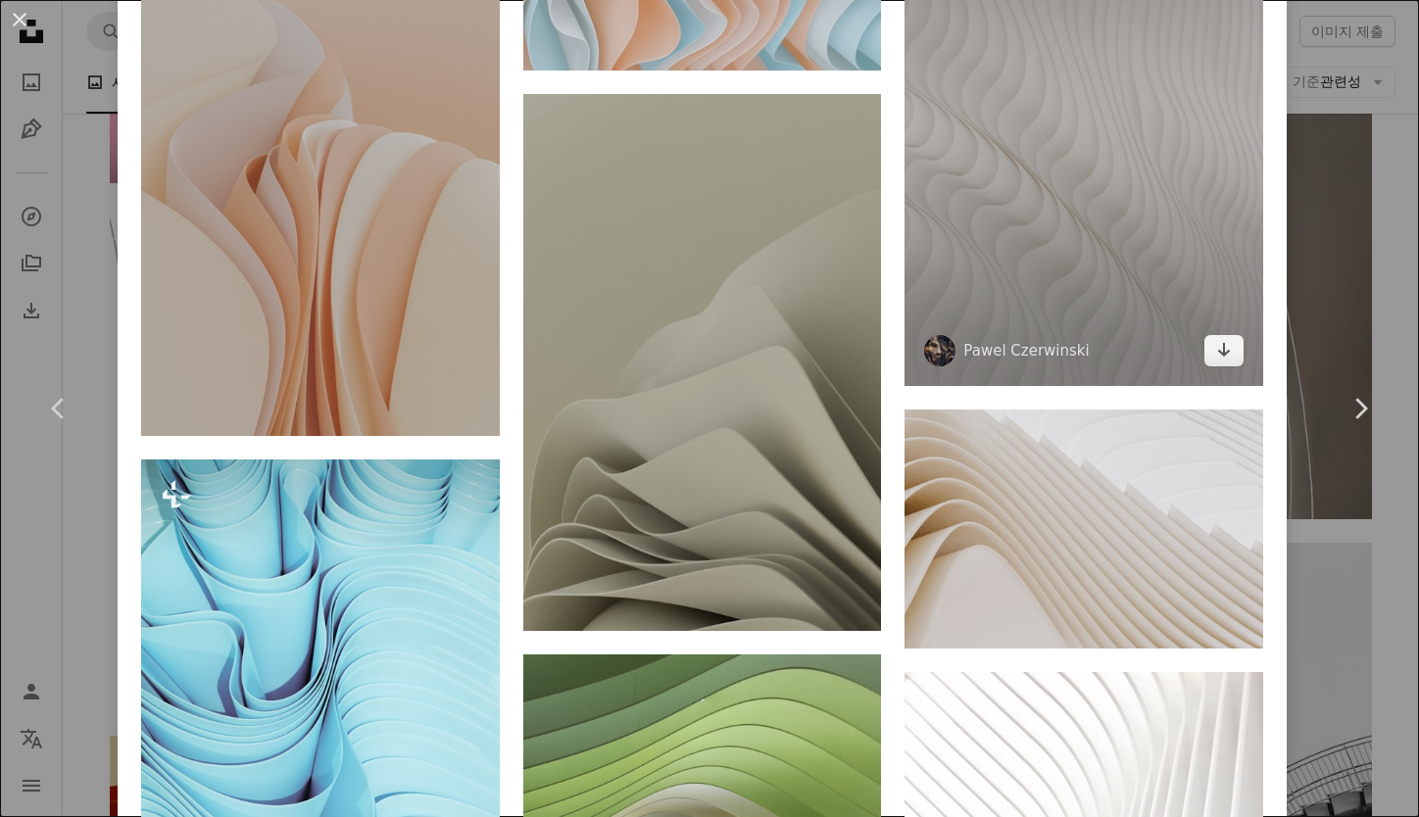
click at [1084, 247] on img at bounding box center [1083, 117] width 359 height 537
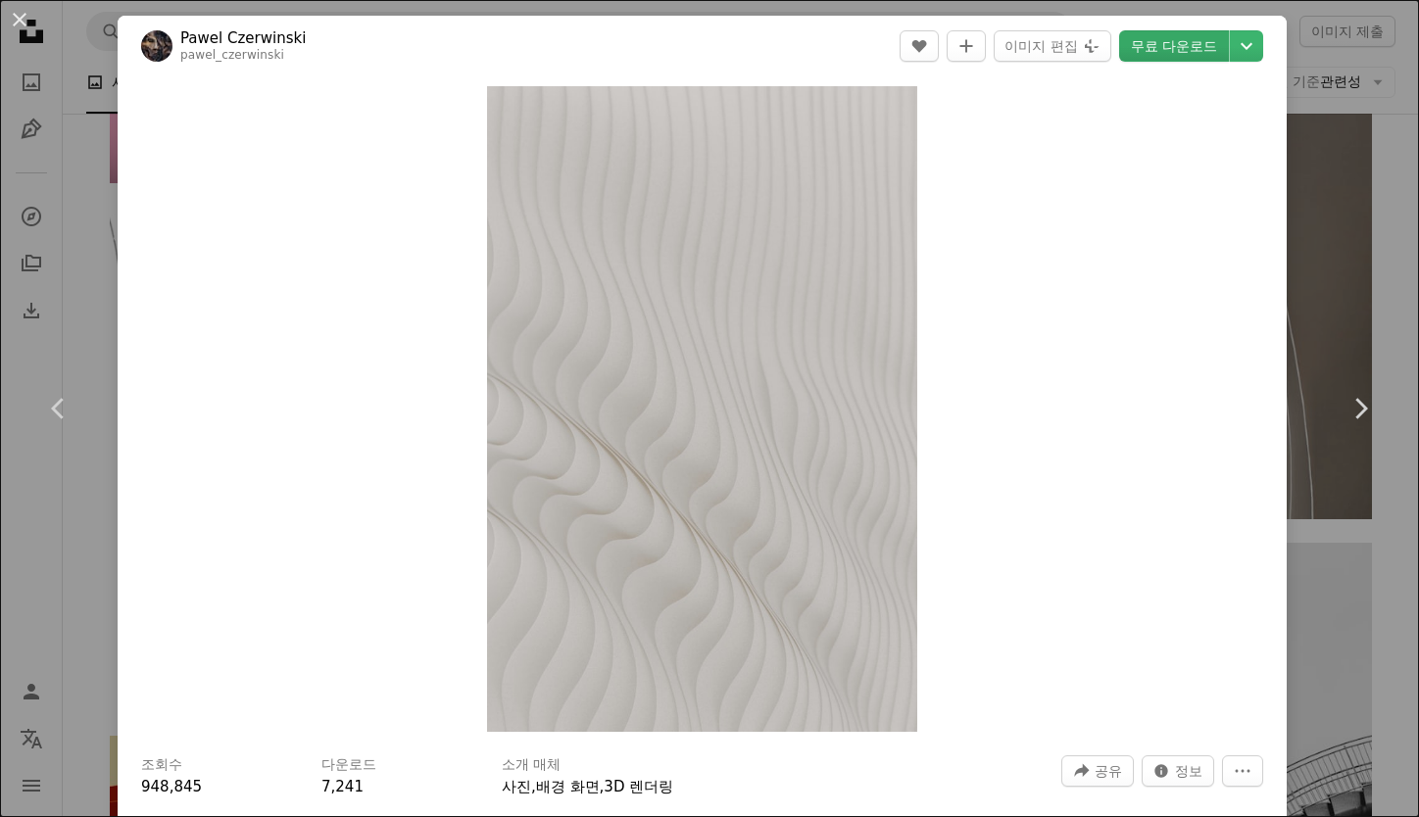
click at [1168, 47] on link "무료 다운로드" at bounding box center [1174, 45] width 110 height 31
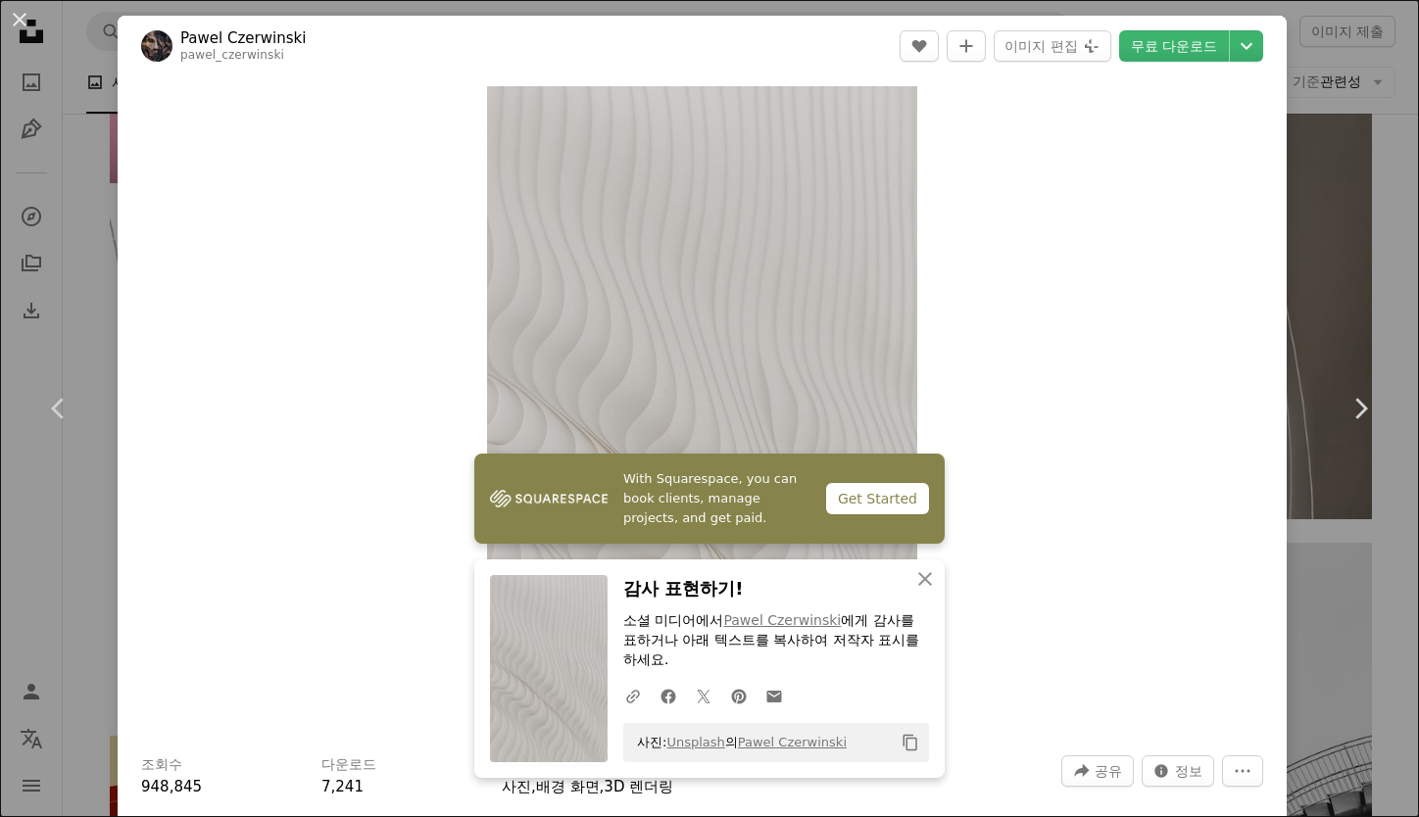
click at [1332, 159] on div "An X shape Chevron left Chevron right With Squarespace, you can book clients, m…" at bounding box center [709, 408] width 1419 height 817
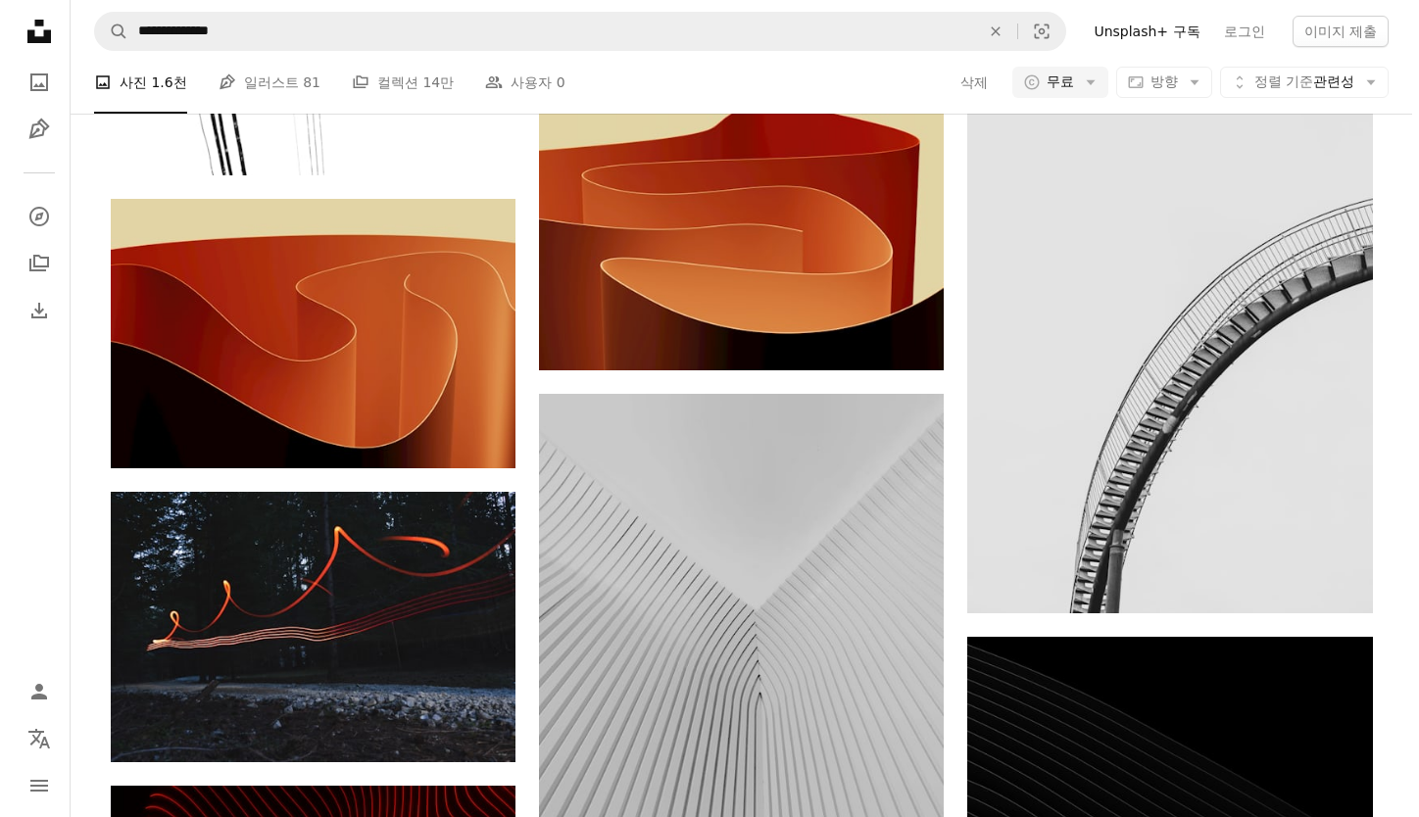
scroll to position [6447, 0]
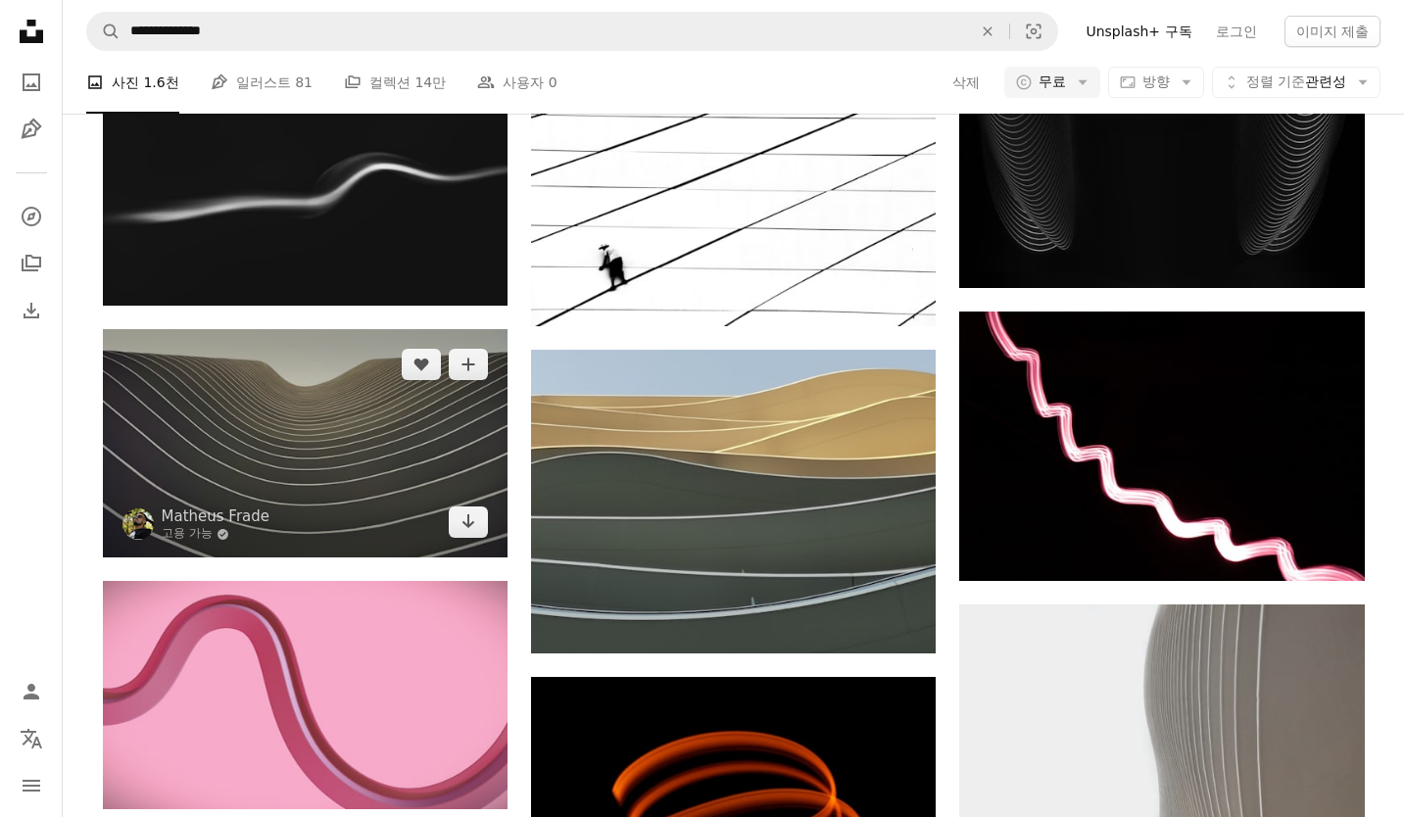
click at [347, 448] on img at bounding box center [305, 443] width 405 height 229
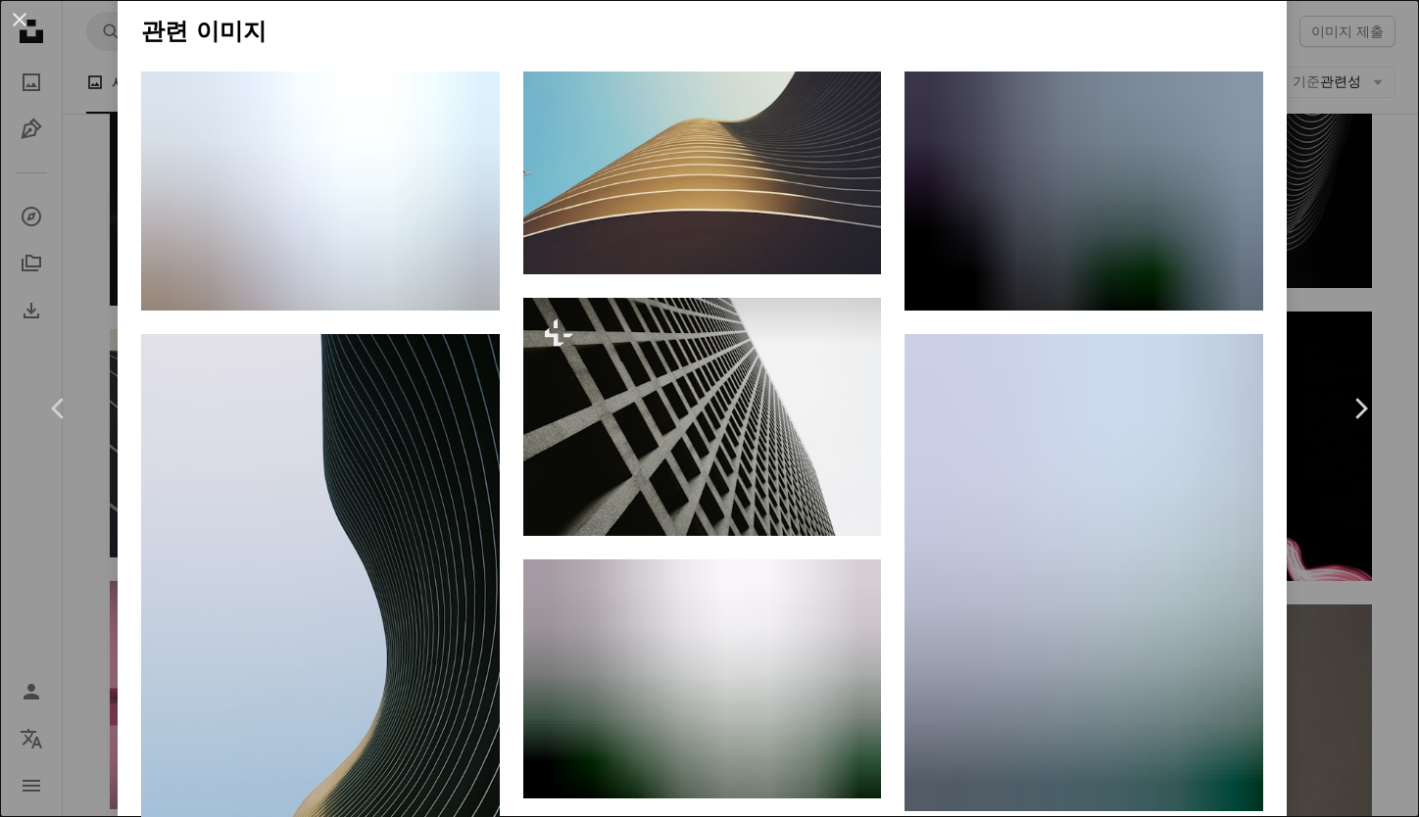
scroll to position [1310, 0]
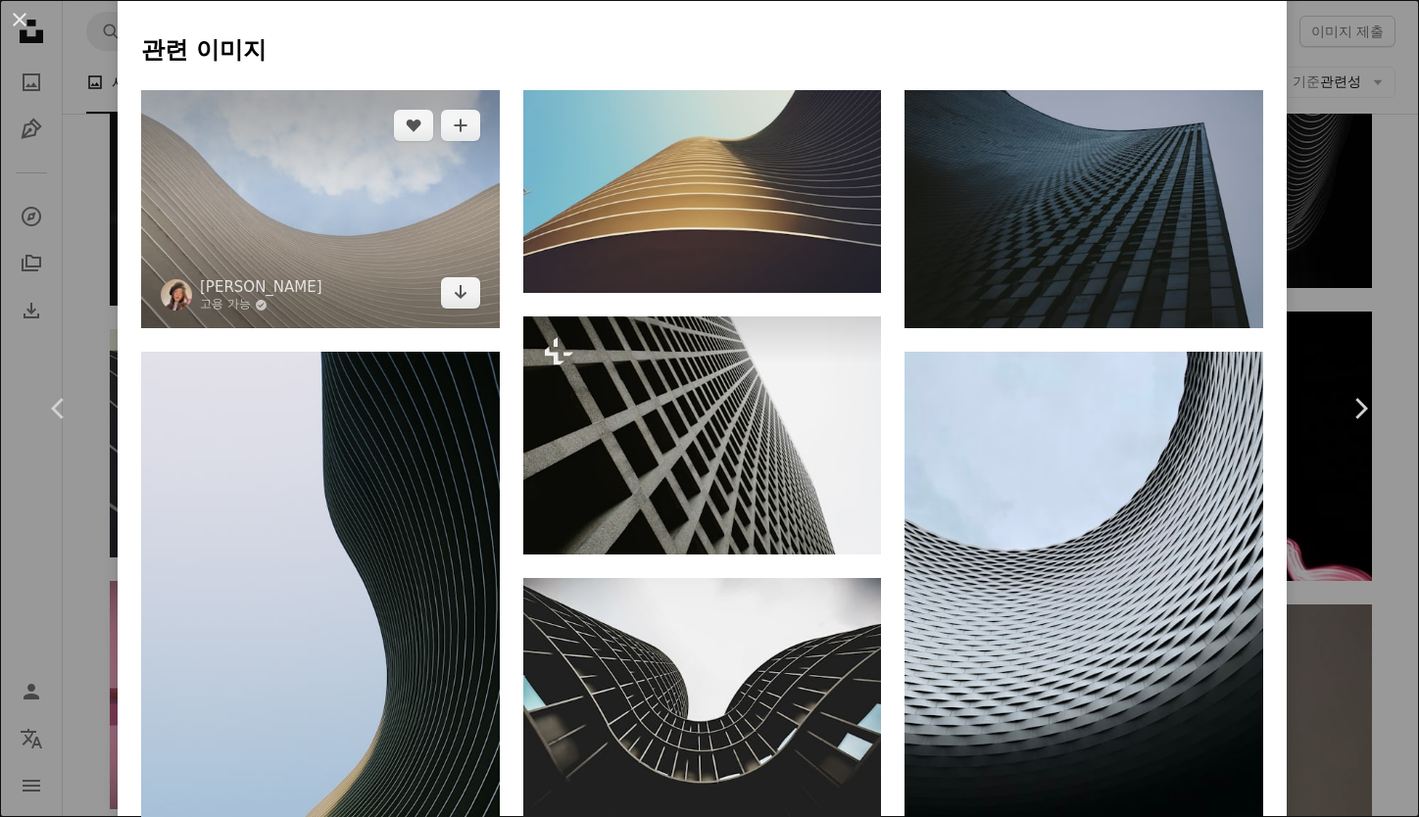
click at [201, 202] on img at bounding box center [320, 209] width 359 height 239
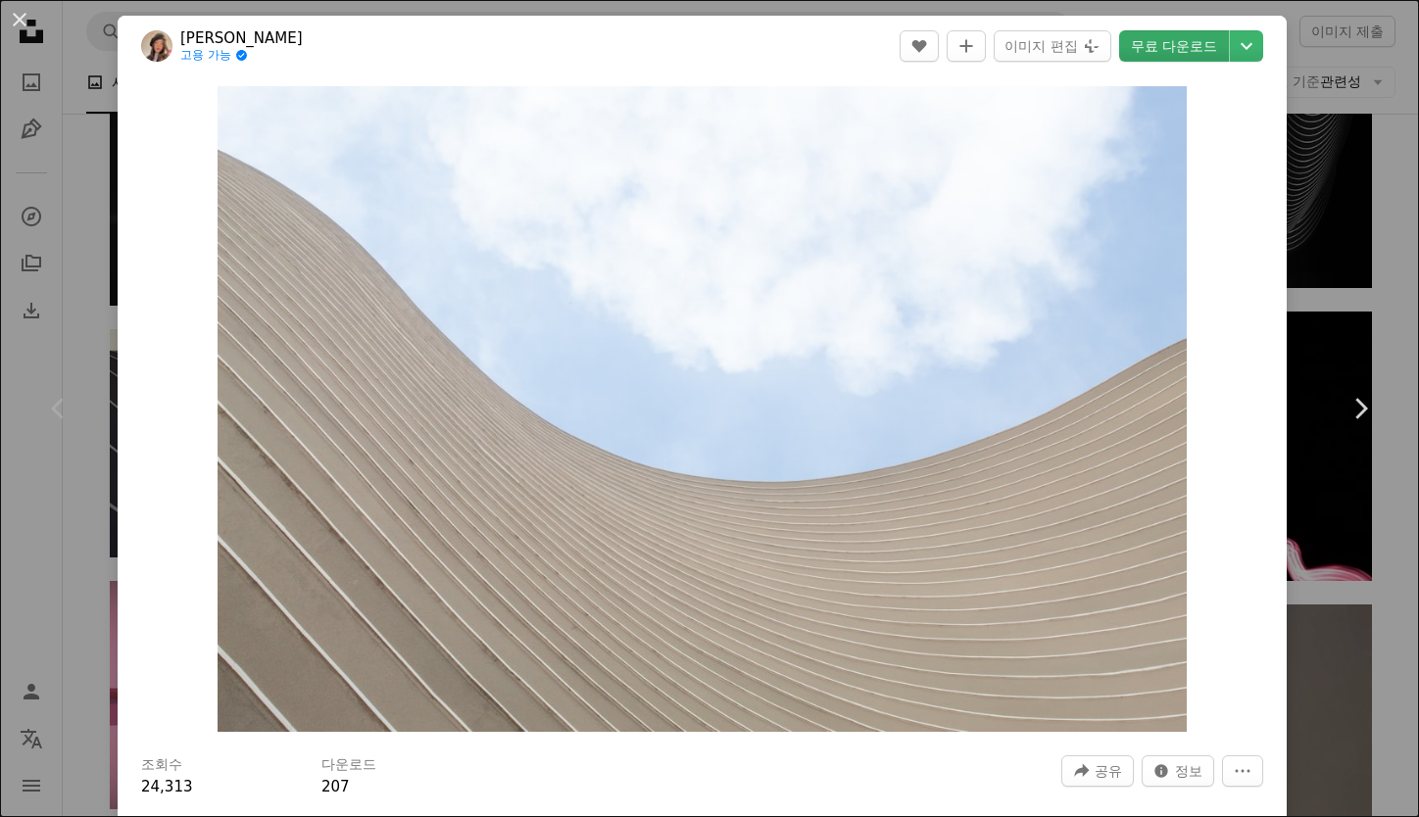
click at [1187, 47] on link "무료 다운로드" at bounding box center [1174, 45] width 110 height 31
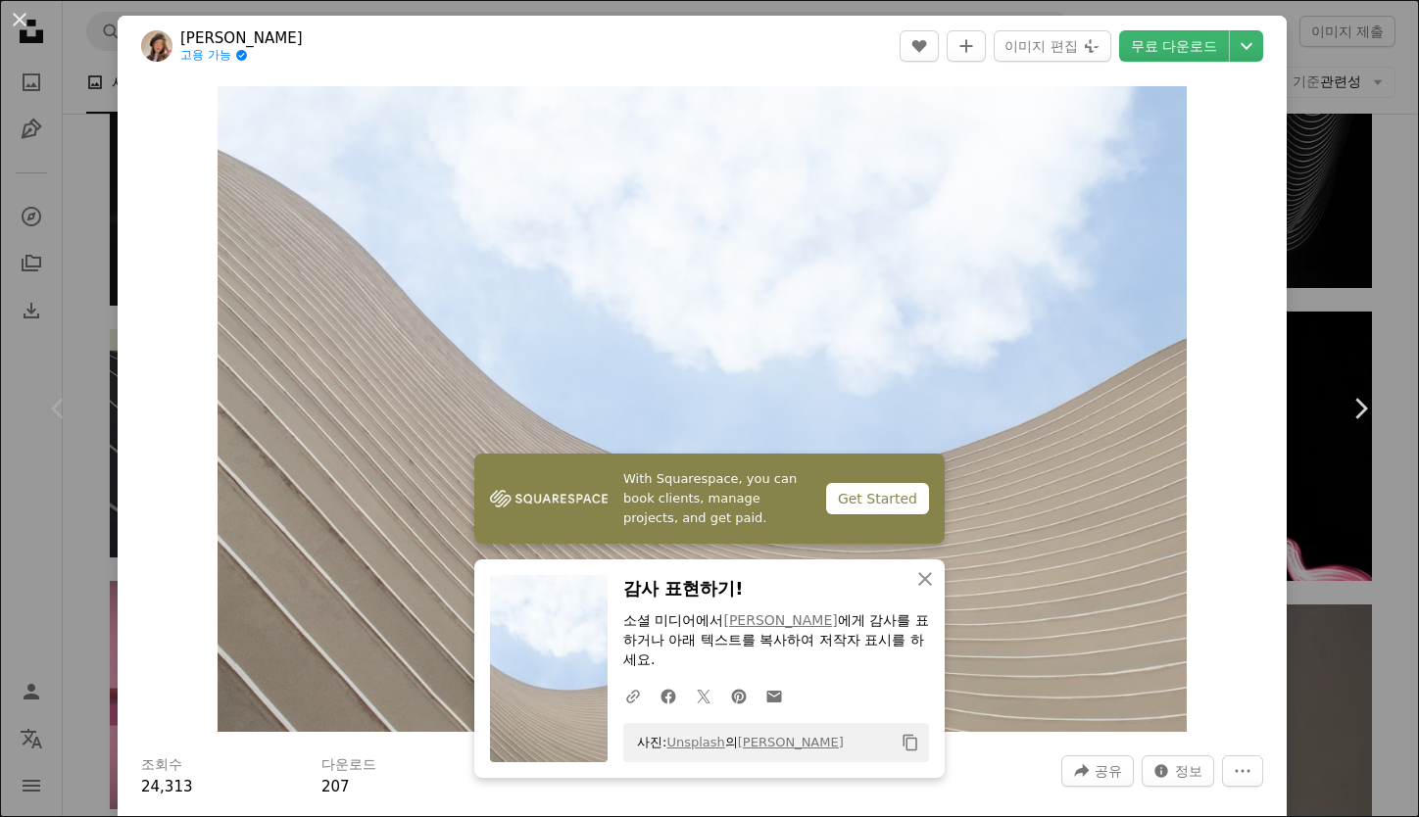
click at [1329, 226] on div "An X shape Chevron left Chevron right With Squarespace, you can book clients, m…" at bounding box center [709, 408] width 1419 height 817
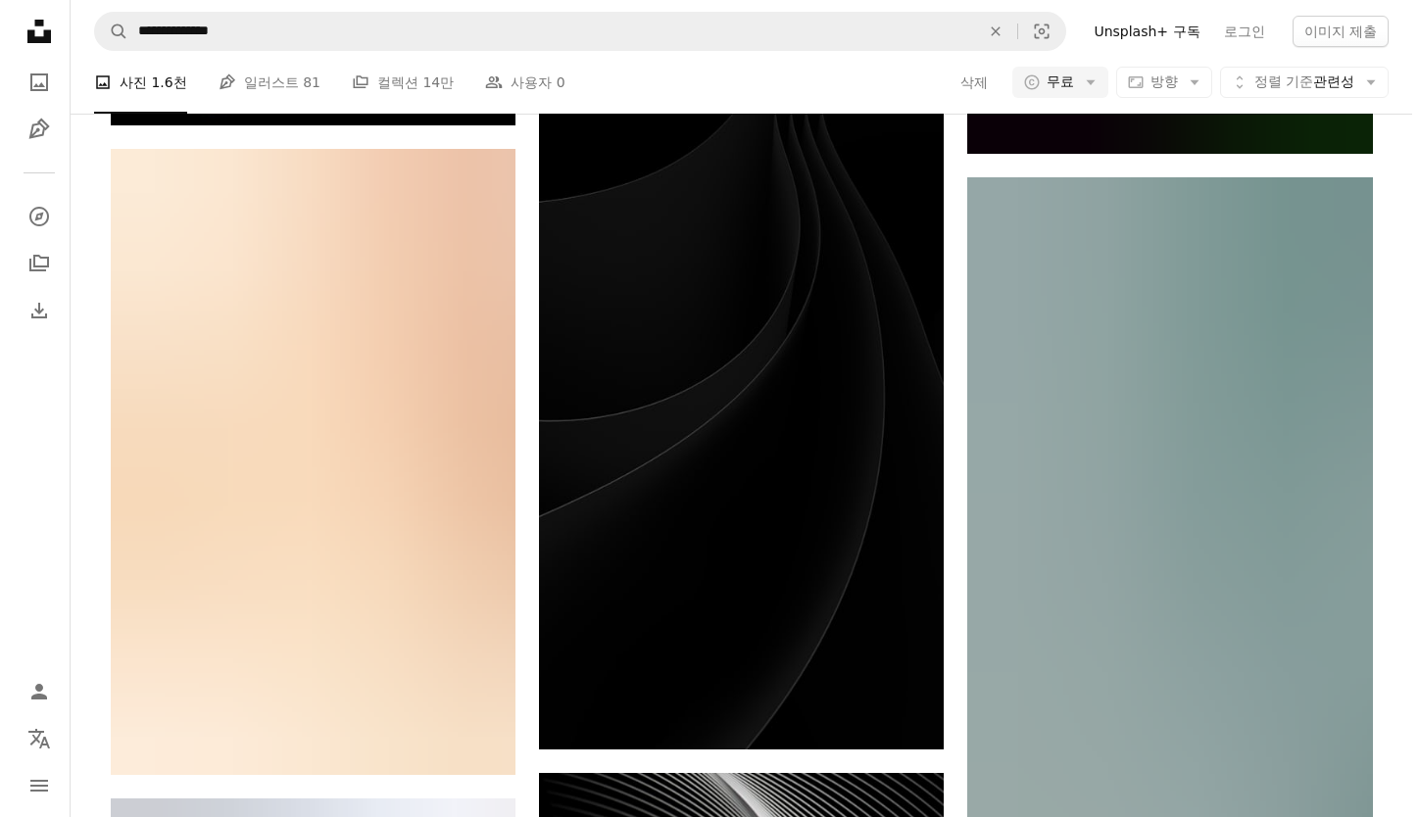
scroll to position [24435, 0]
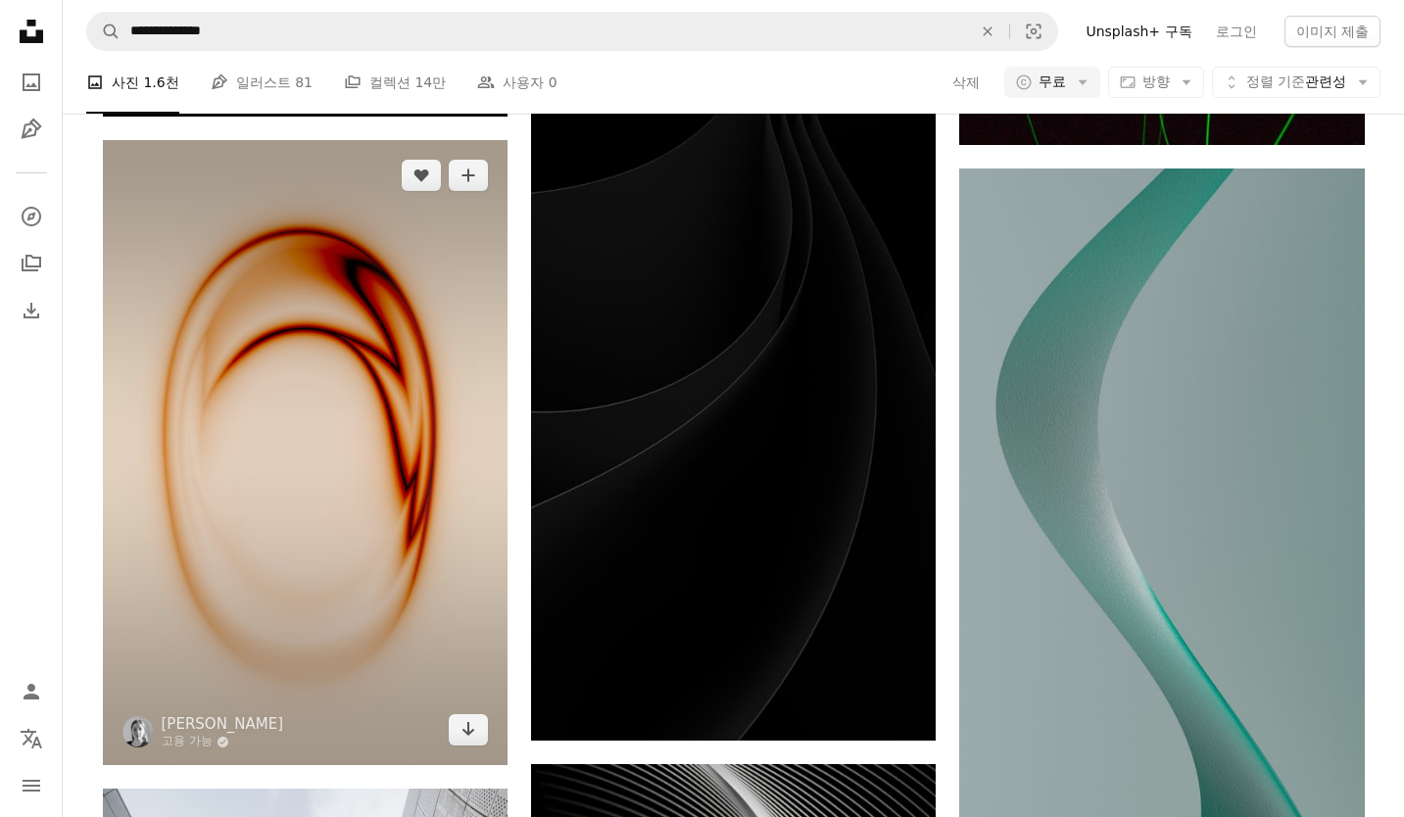
click at [315, 444] on img at bounding box center [305, 452] width 405 height 625
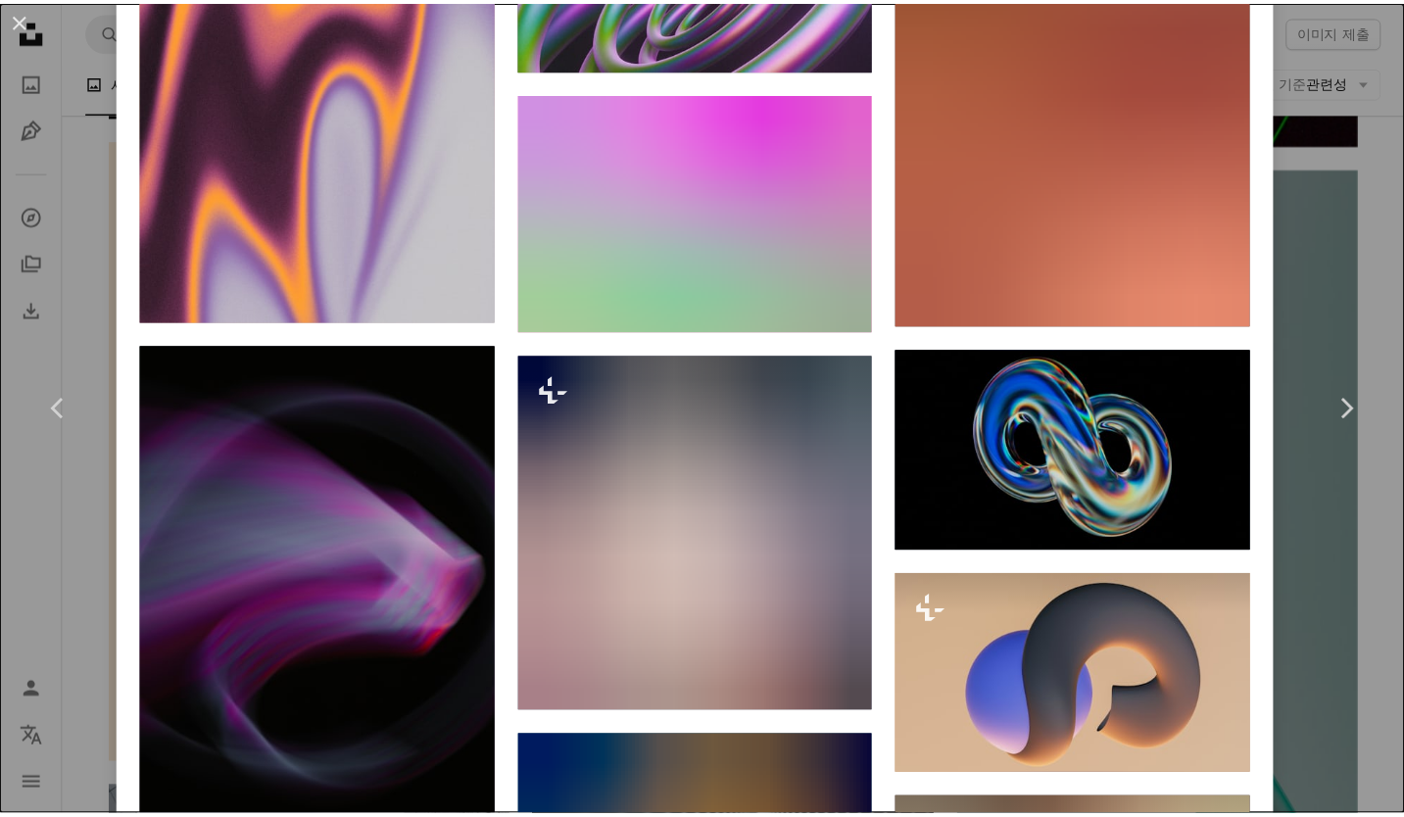
scroll to position [6652, 0]
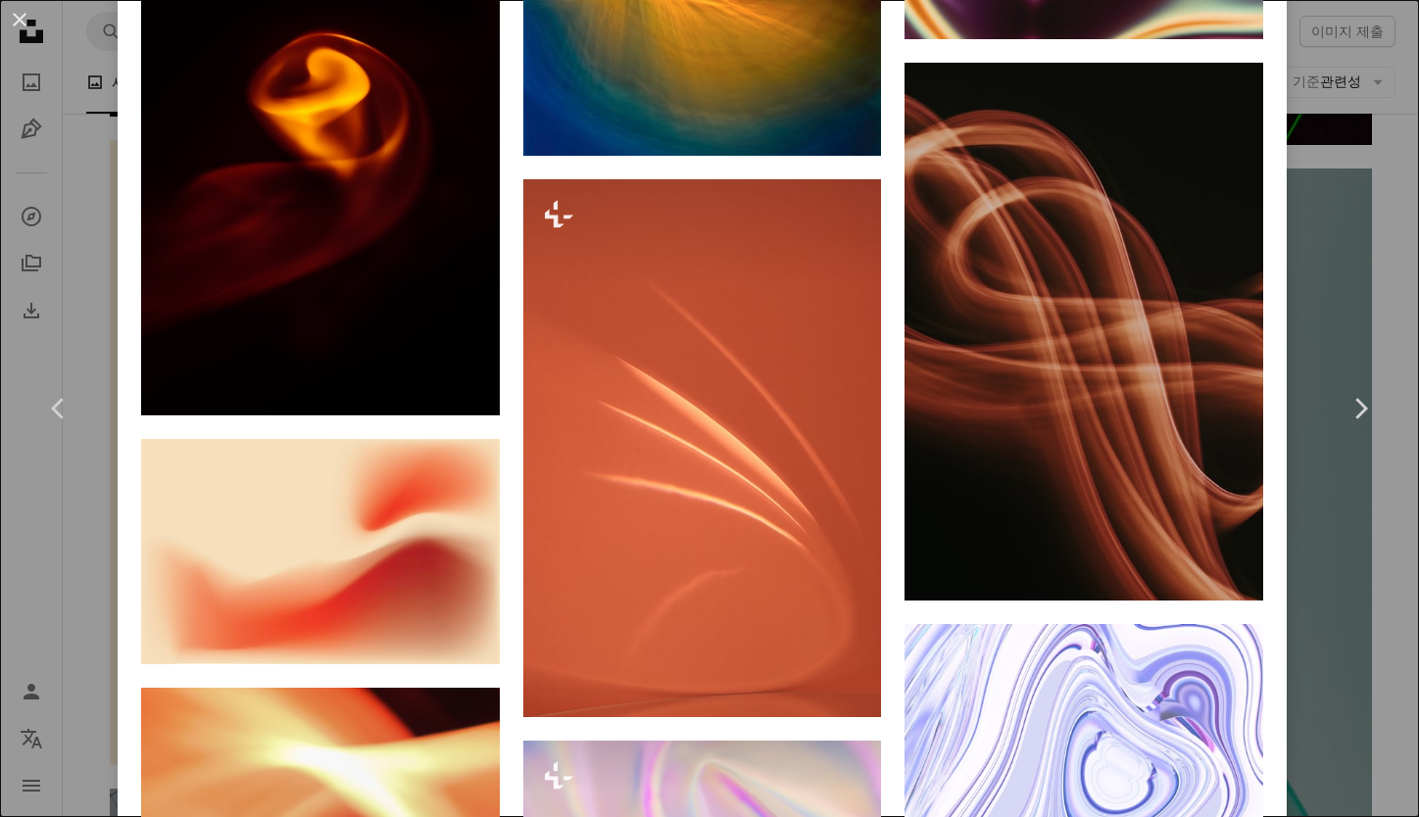
click at [1358, 227] on div "An X shape Chevron left Chevron right [PERSON_NAME] 고용 가능 A checkmark inside of…" at bounding box center [709, 408] width 1419 height 817
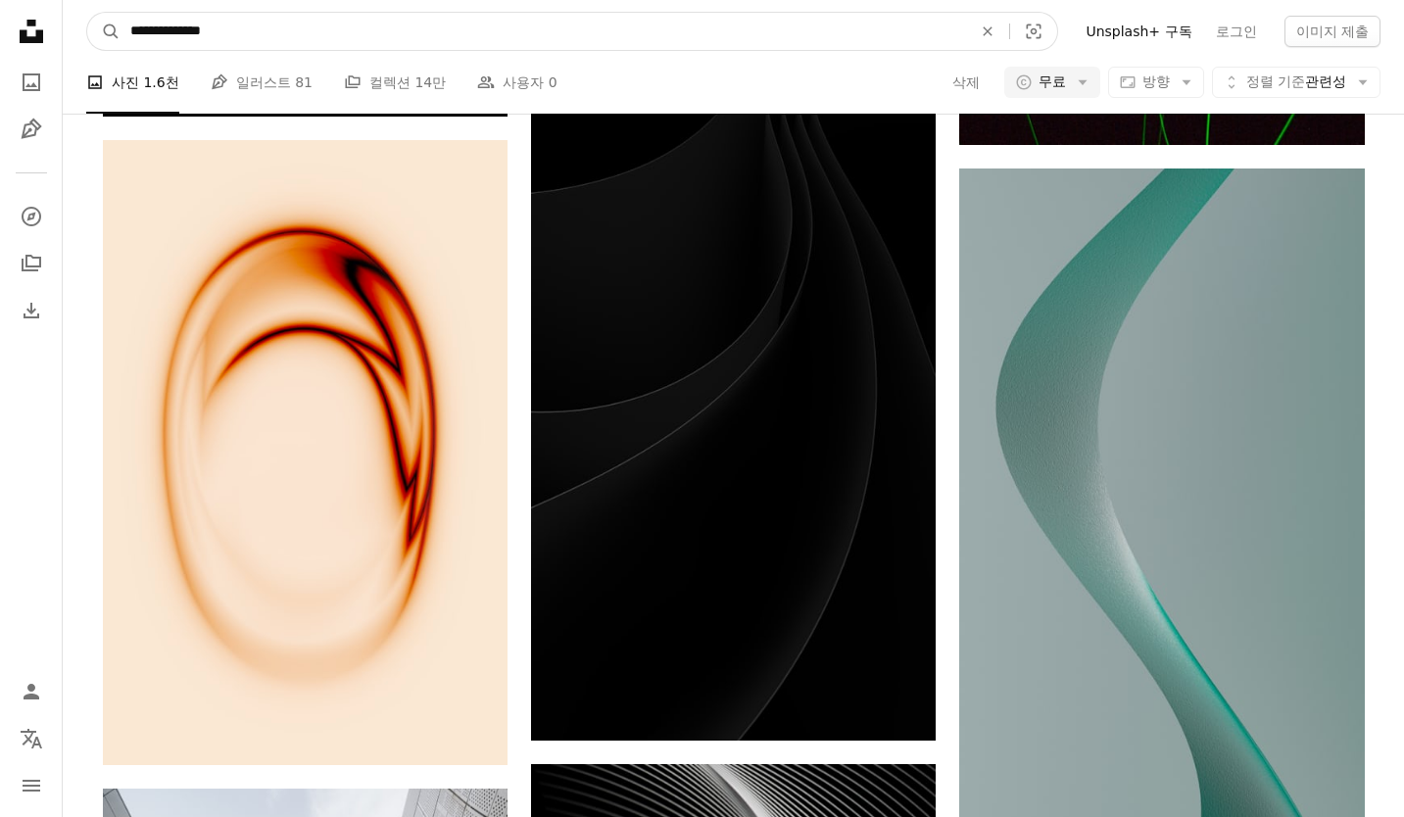
drag, startPoint x: 233, startPoint y: 26, endPoint x: 68, endPoint y: 16, distance: 165.9
click at [68, 16] on nav "**********" at bounding box center [733, 31] width 1341 height 63
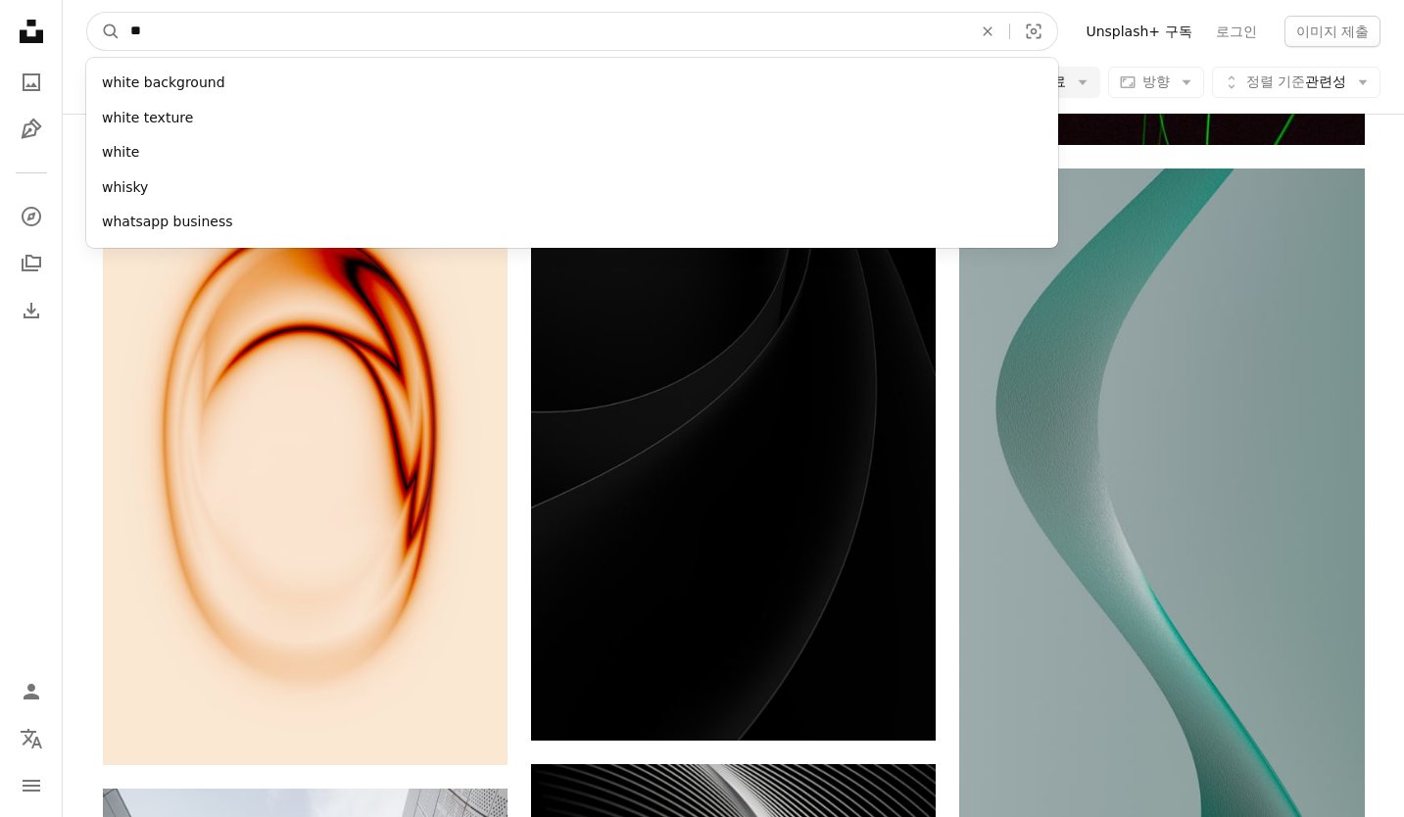
type input "*"
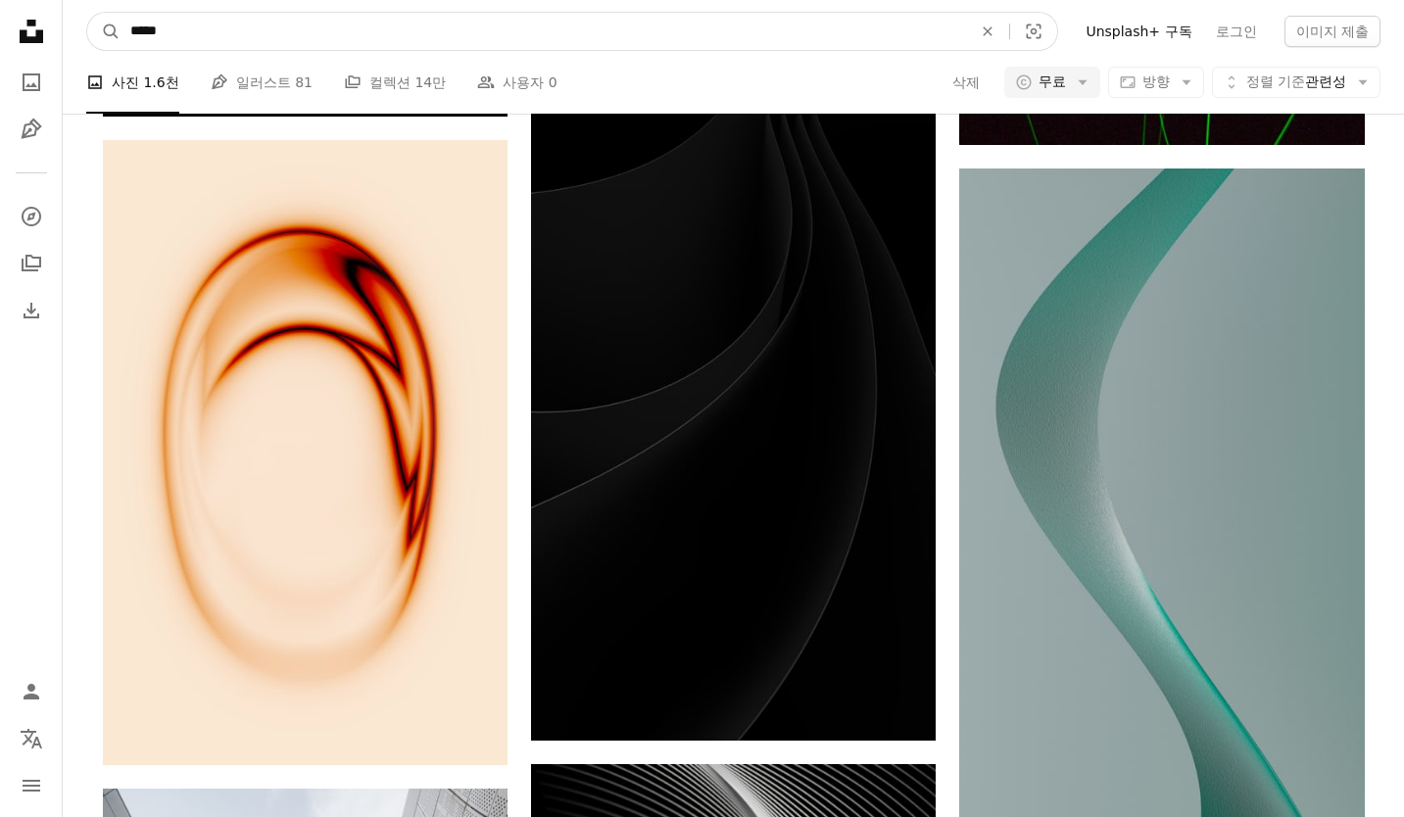
type input "*****"
click at [87, 13] on button "A magnifying glass" at bounding box center [103, 31] width 33 height 37
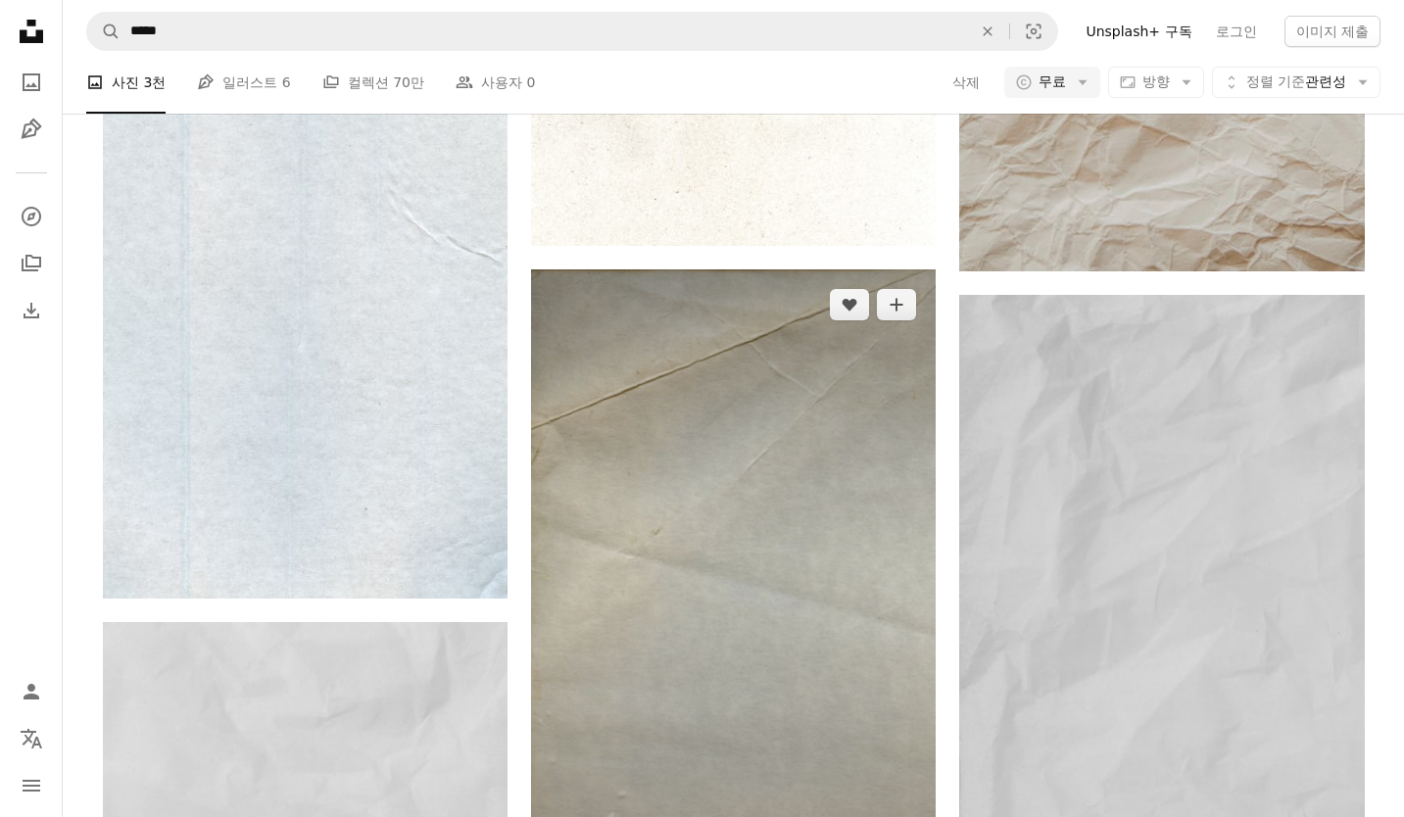
scroll to position [1987, 0]
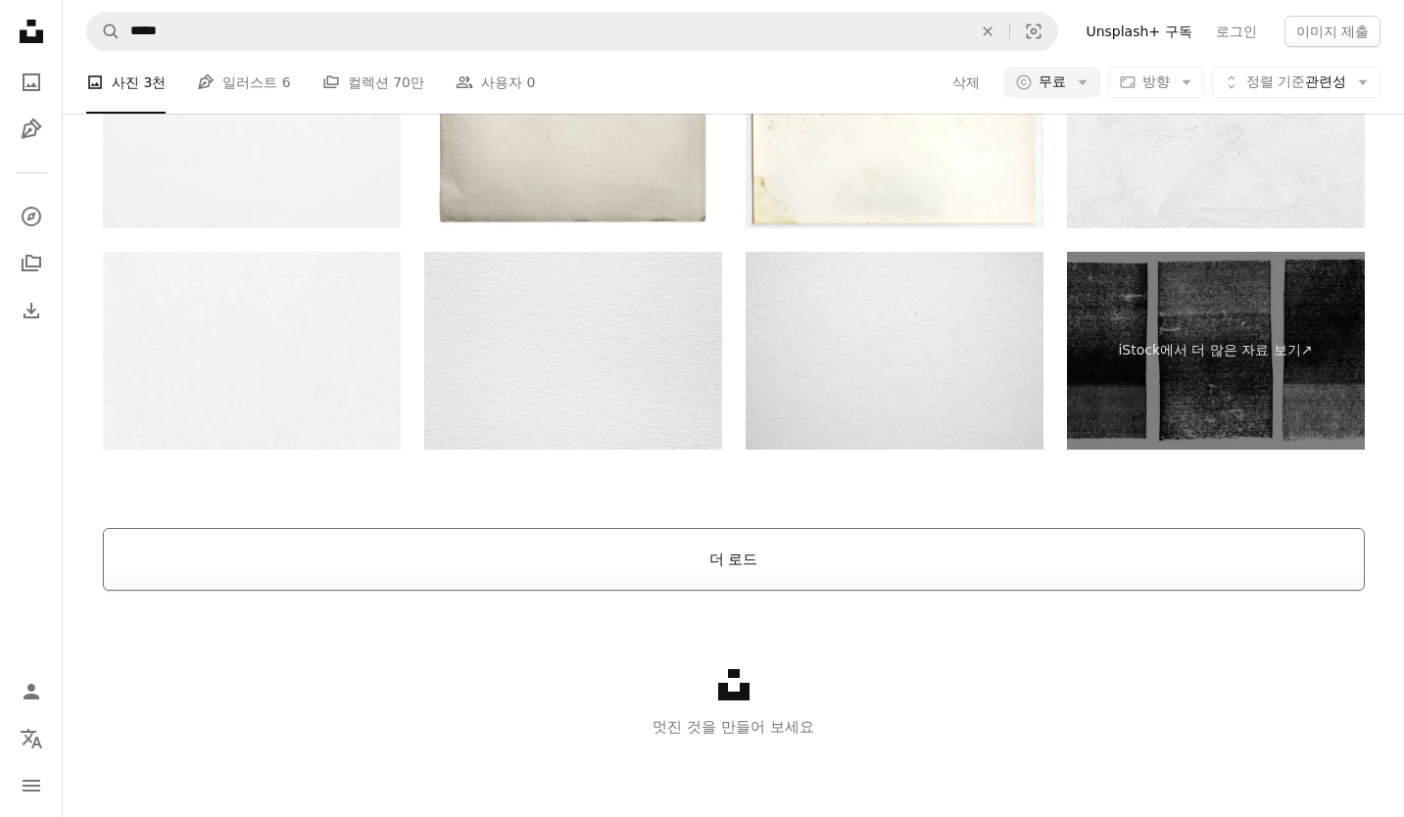
click at [792, 556] on button "더 로드" at bounding box center [734, 559] width 1262 height 63
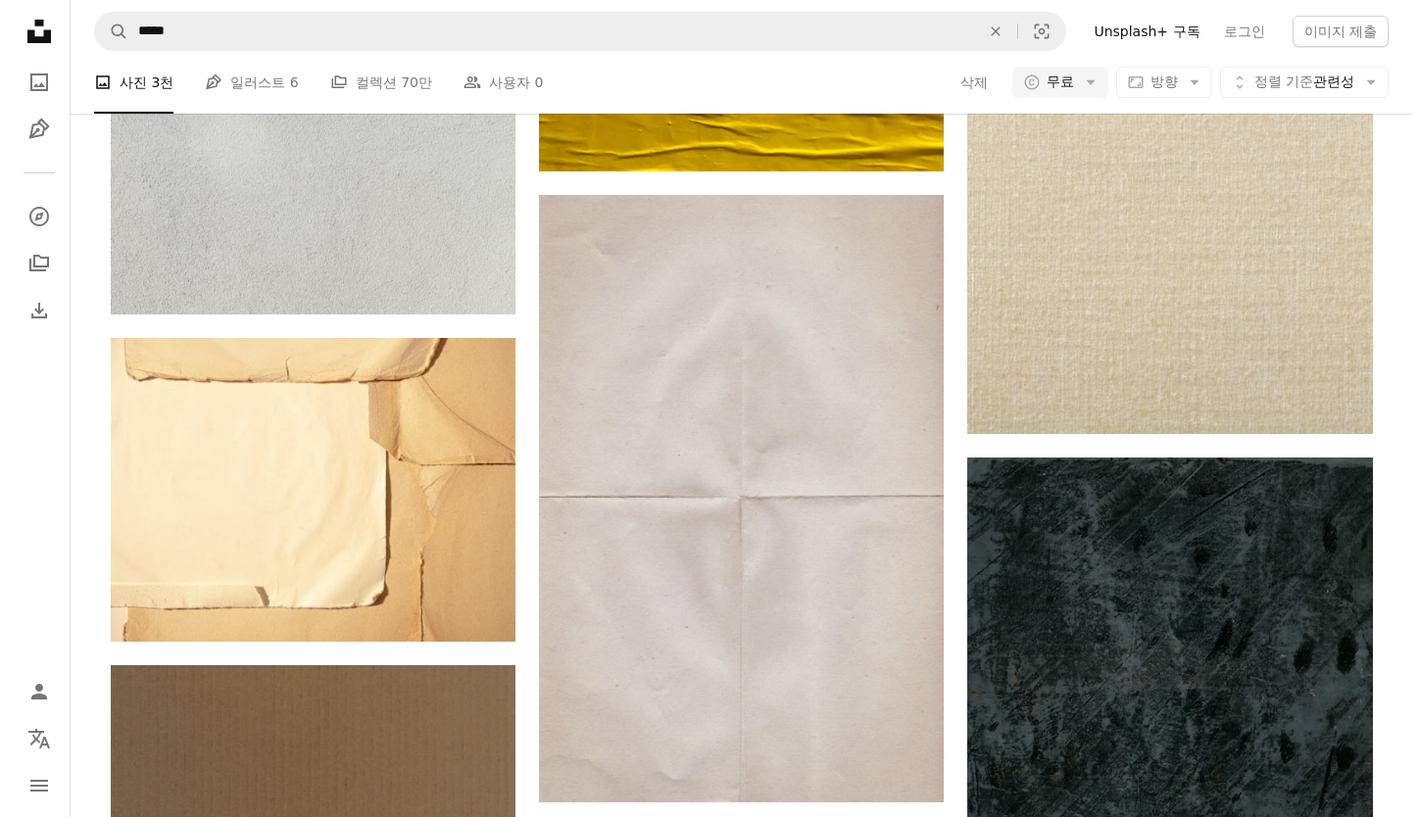
scroll to position [18087, 0]
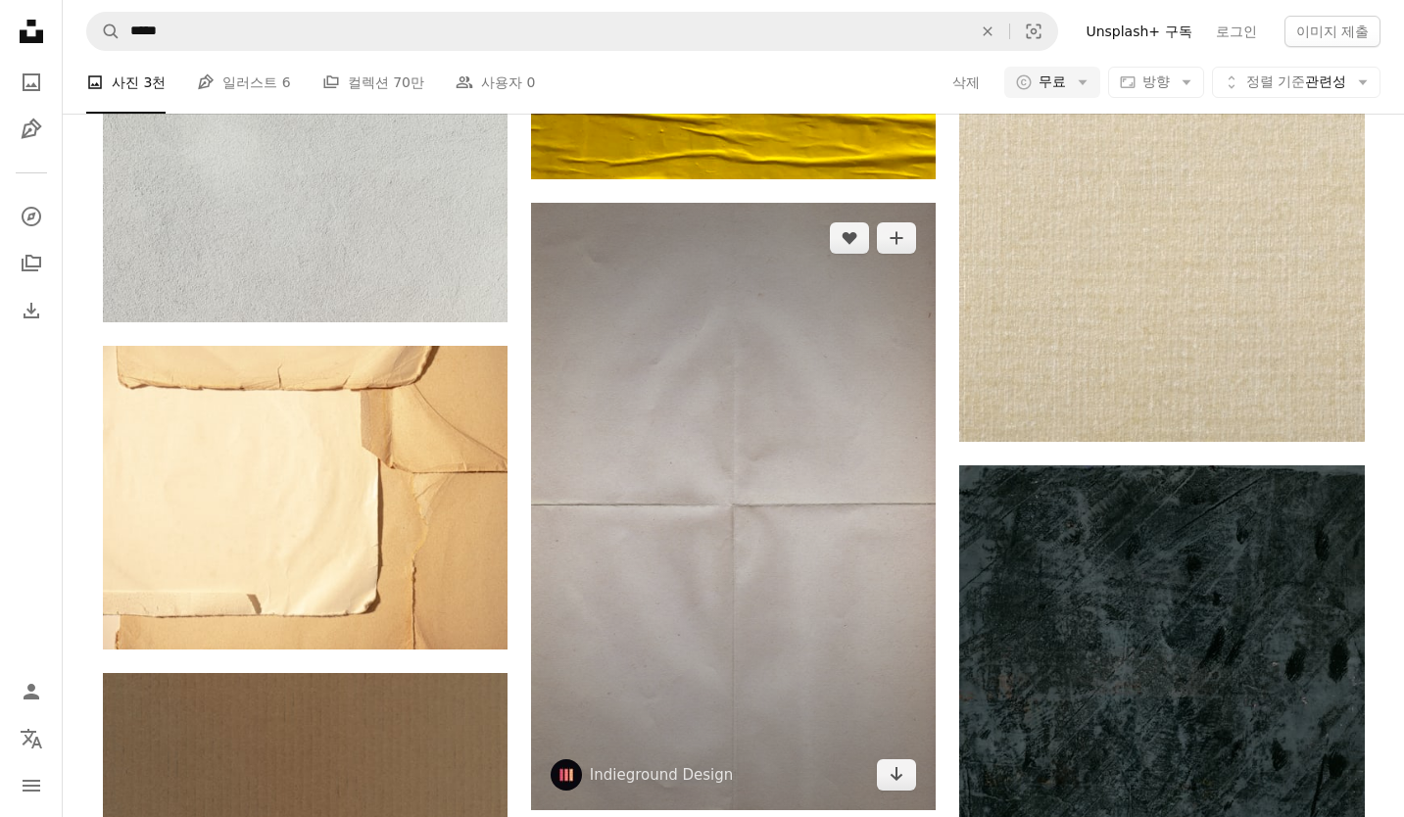
click at [724, 566] on img at bounding box center [733, 506] width 405 height 607
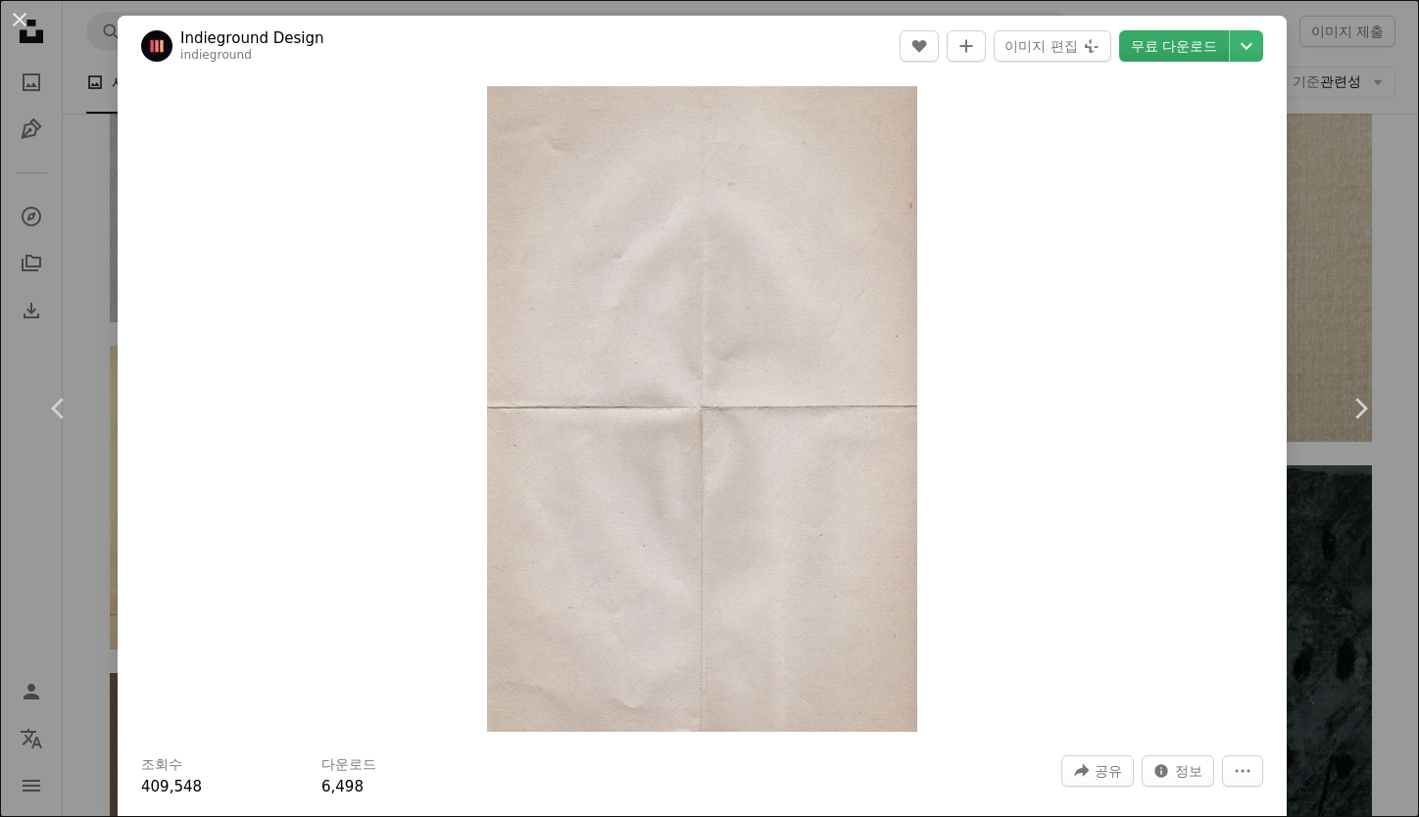
click at [1201, 48] on link "무료 다운로드" at bounding box center [1174, 45] width 110 height 31
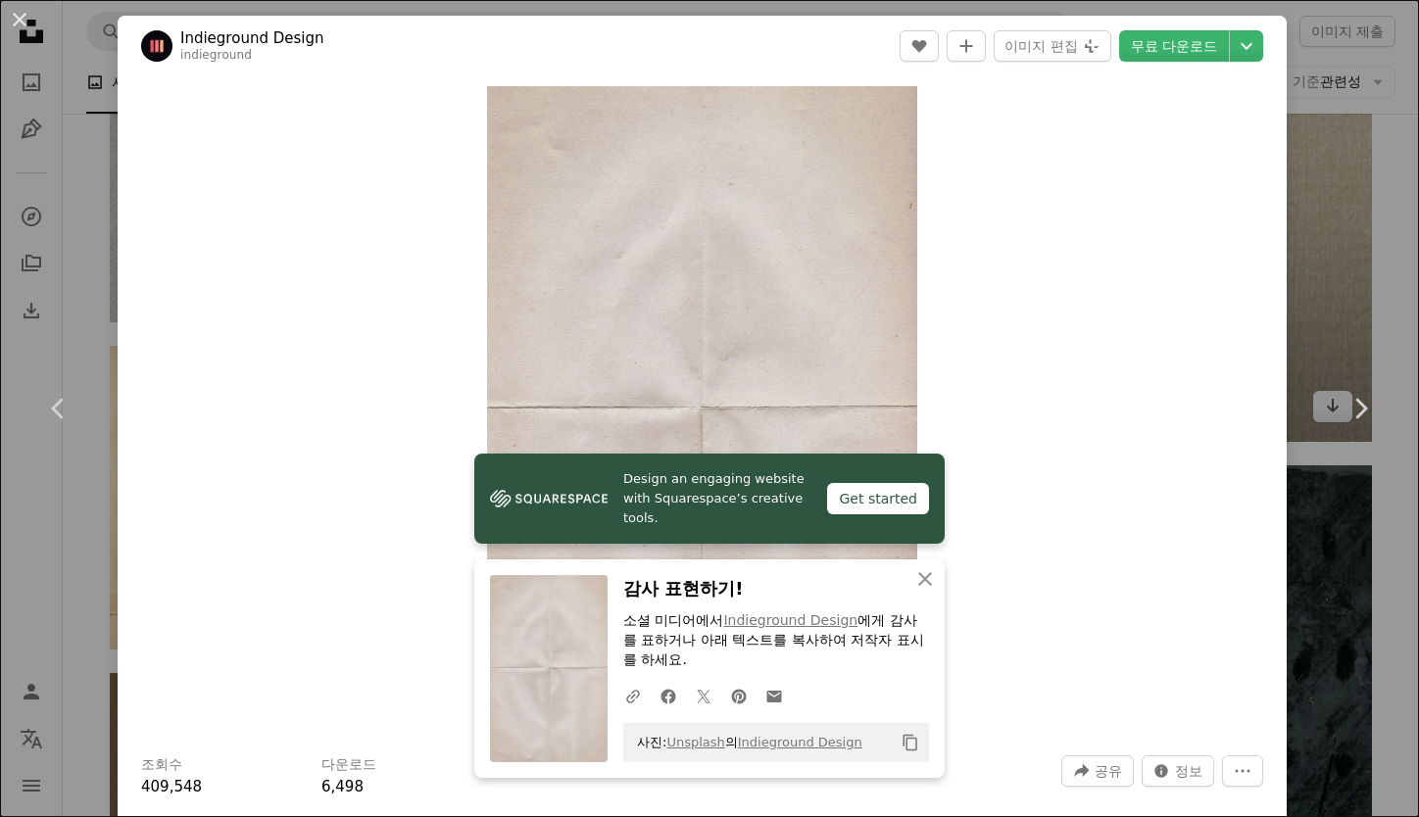
click at [1357, 202] on div "An X shape Chevron left Chevron right Design an engaging website with Squarespa…" at bounding box center [709, 408] width 1419 height 817
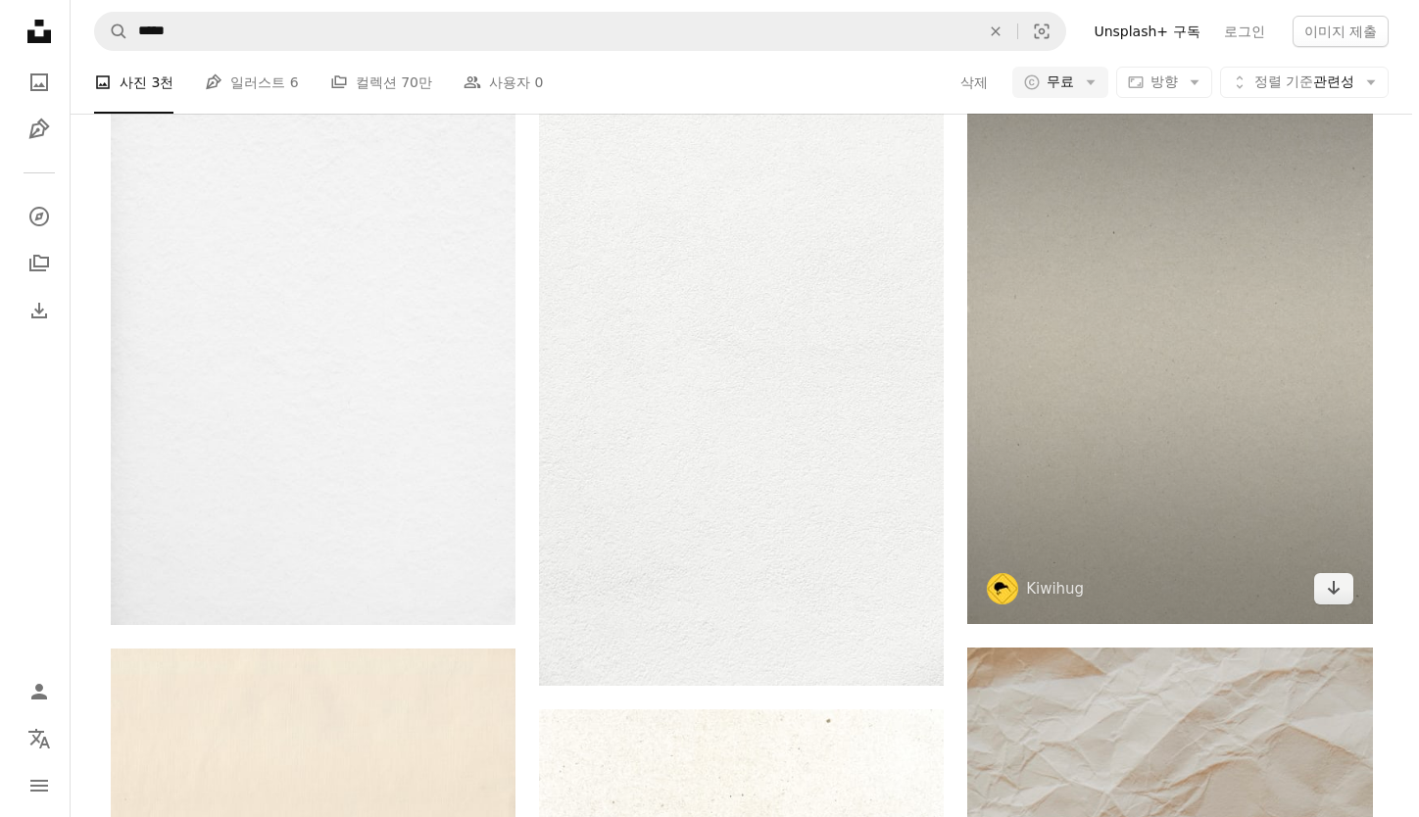
scroll to position [1030, 0]
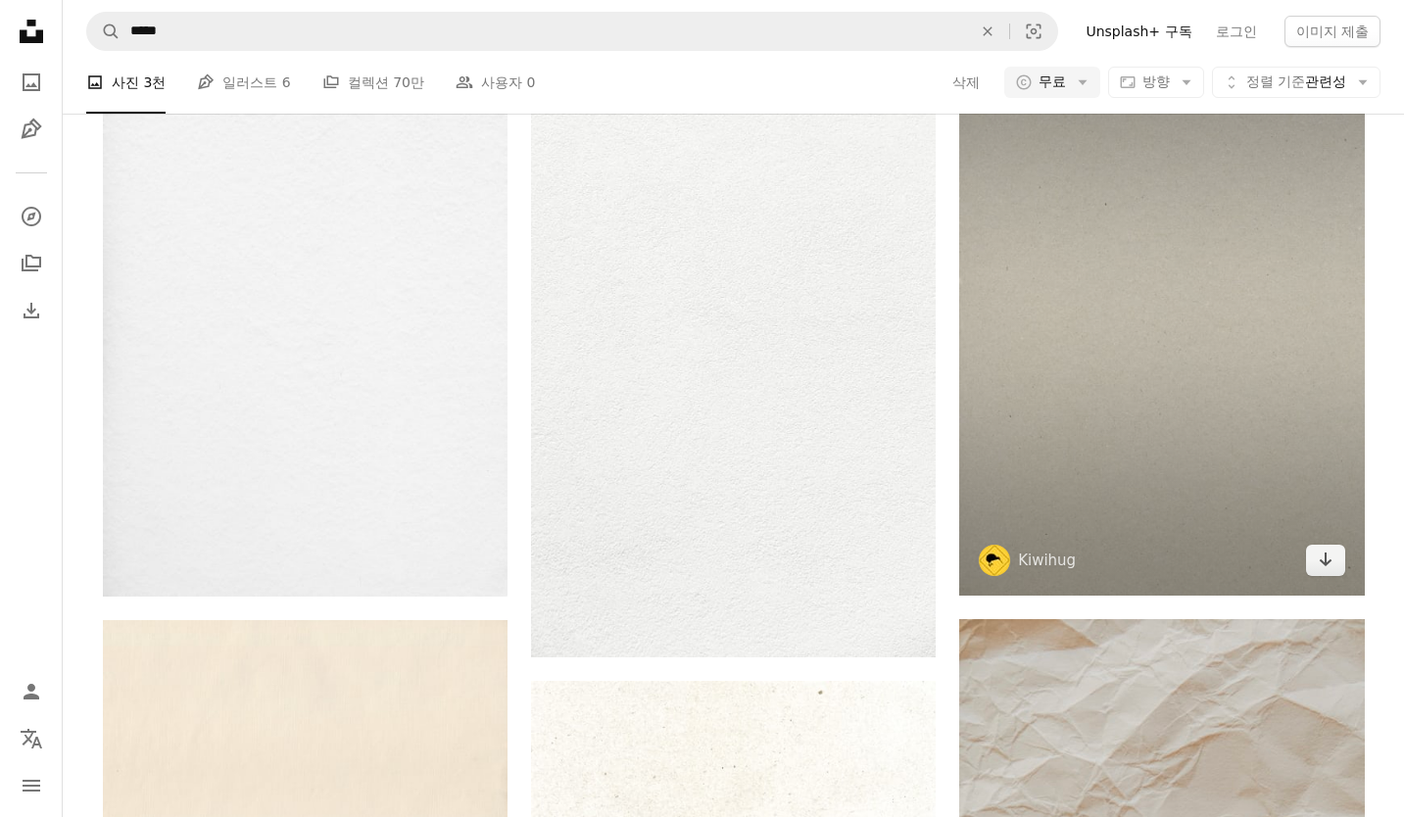
click at [1249, 327] on img at bounding box center [1161, 301] width 405 height 587
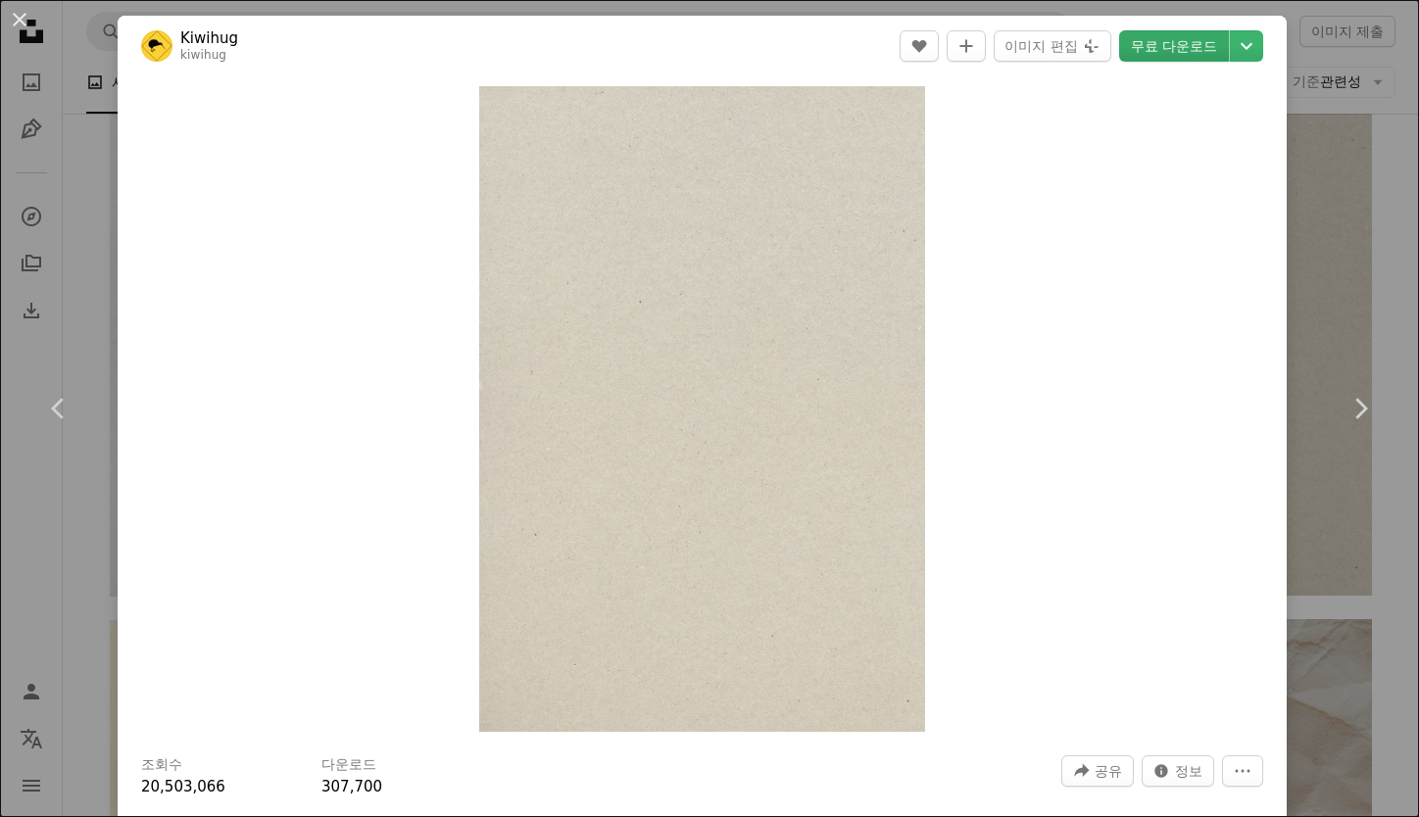
click at [1161, 53] on link "무료 다운로드" at bounding box center [1174, 45] width 110 height 31
